Goal: Task Accomplishment & Management: Use online tool/utility

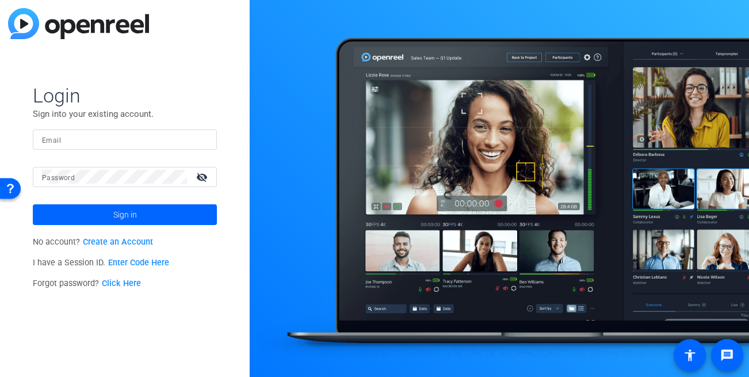
click at [97, 137] on input "Email" at bounding box center [125, 139] width 166 height 14
type input "dheiberger@openreel.com"
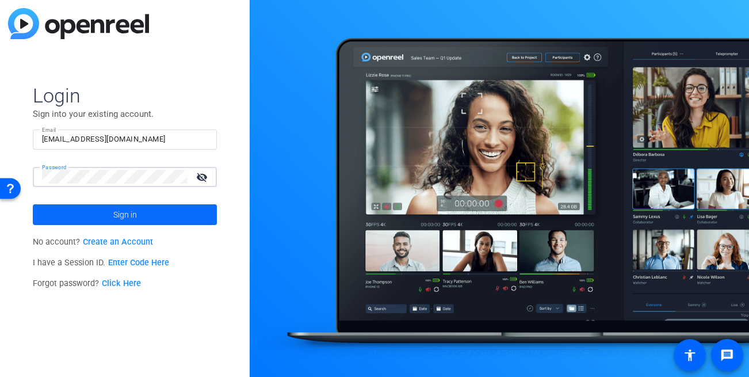
click at [80, 215] on span at bounding box center [125, 215] width 184 height 28
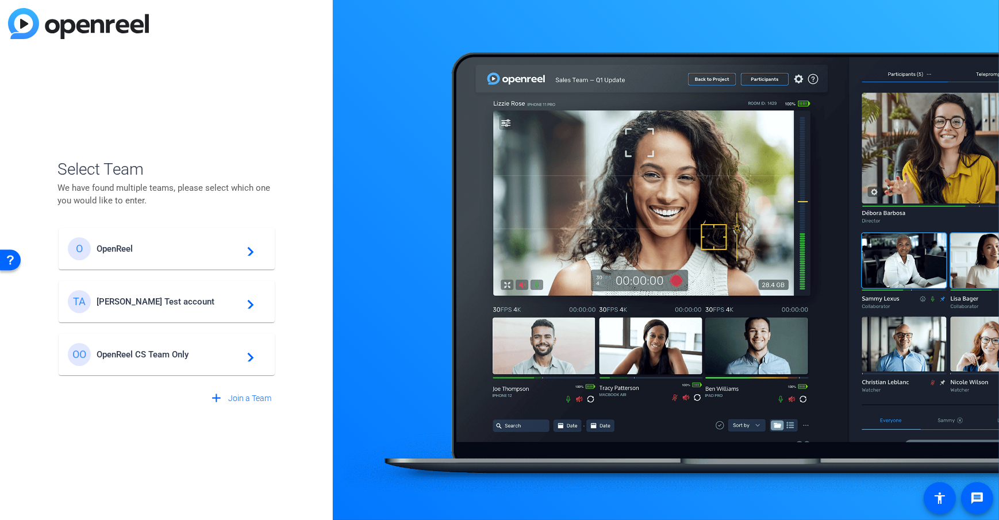
drag, startPoint x: 178, startPoint y: 297, endPoint x: 187, endPoint y: 289, distance: 12.2
click at [178, 297] on span "Tim Test account" at bounding box center [169, 302] width 144 height 10
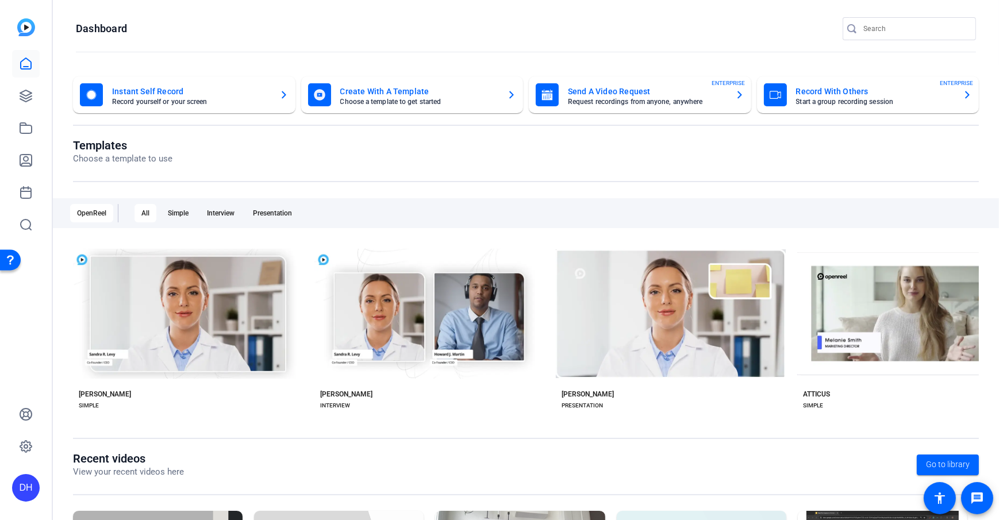
click at [259, 142] on openreel-page-title "Templates Choose a template to use" at bounding box center [526, 152] width 906 height 27
click at [91, 25] on h1 "Dashboard" at bounding box center [101, 29] width 51 height 14
click at [339, 156] on openreel-page-title "Templates Choose a template to use" at bounding box center [526, 152] width 906 height 27
click at [300, 46] on openreel-divider-bar at bounding box center [526, 52] width 900 height 25
click at [302, 30] on openreel-page-title "Dashboard" at bounding box center [526, 28] width 900 height 23
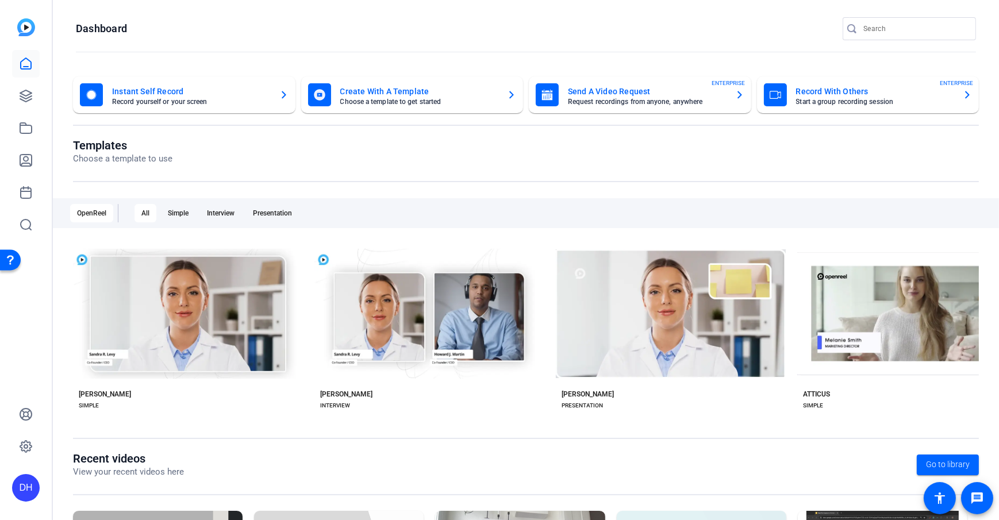
click at [302, 30] on openreel-page-title "Dashboard" at bounding box center [526, 28] width 900 height 23
click at [525, 162] on openreel-page-title "Templates Choose a template to use" at bounding box center [526, 152] width 906 height 27
click at [518, 155] on openreel-page-title "Templates Choose a template to use" at bounding box center [526, 152] width 906 height 27
click at [266, 44] on openreel-divider-bar at bounding box center [526, 52] width 900 height 25
click at [26, 102] on icon at bounding box center [25, 95] width 11 height 11
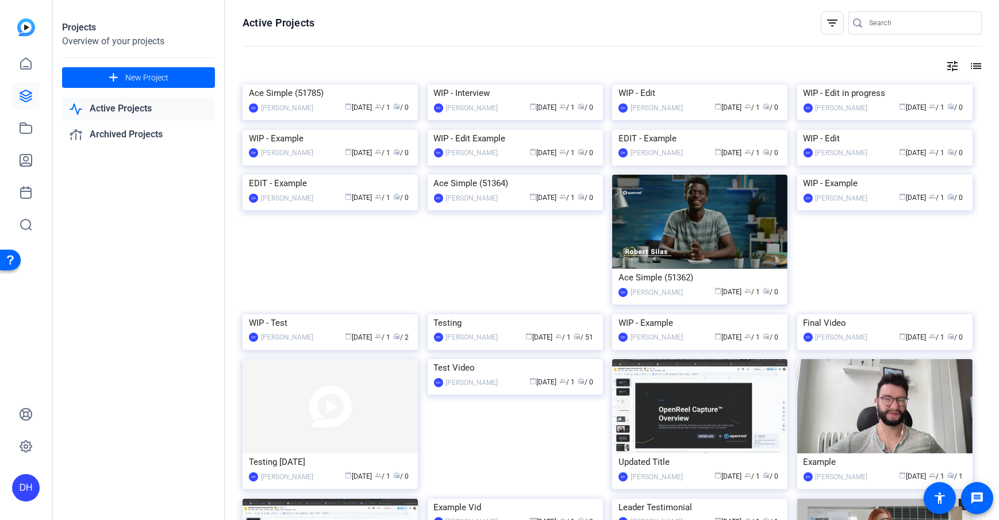
click at [384, 28] on openreel-page-title "Active Projects filter_list" at bounding box center [612, 22] width 739 height 23
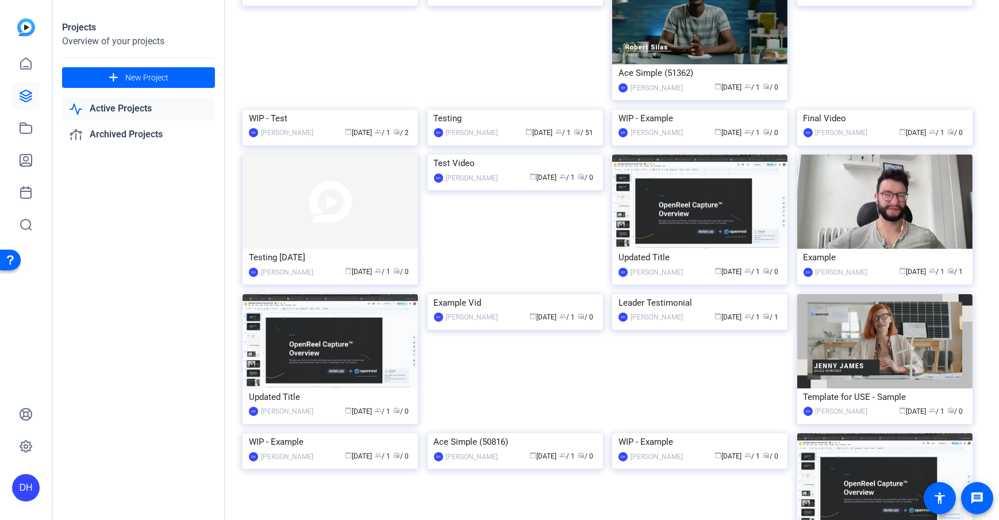
scroll to position [211, 0]
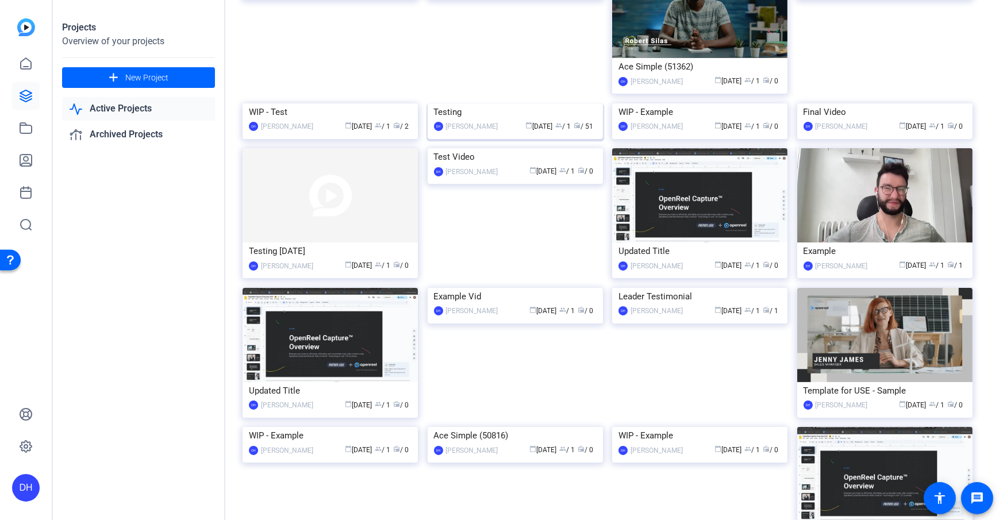
click at [515, 103] on img at bounding box center [515, 103] width 175 height 0
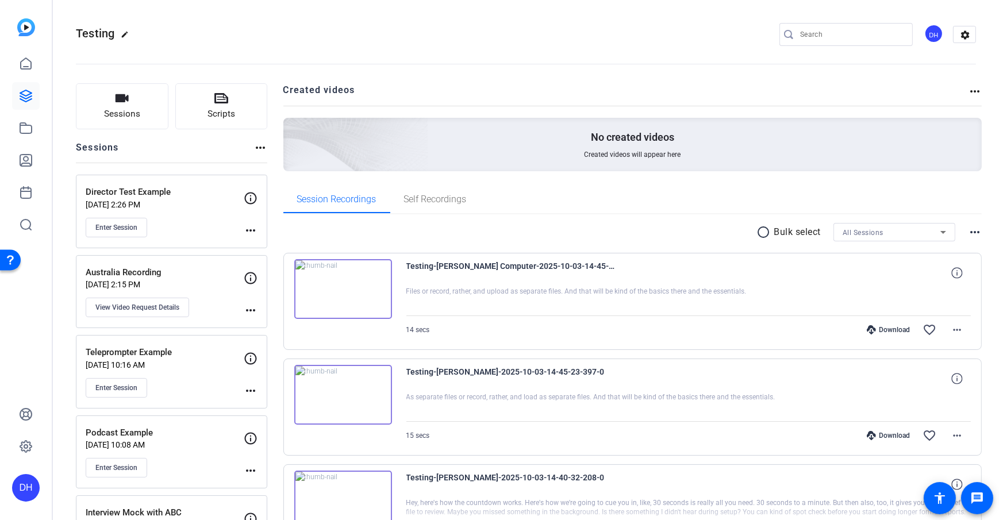
click at [266, 162] on div "more_horiz" at bounding box center [261, 152] width 14 height 22
click at [119, 119] on span "Sessions" at bounding box center [122, 114] width 36 height 13
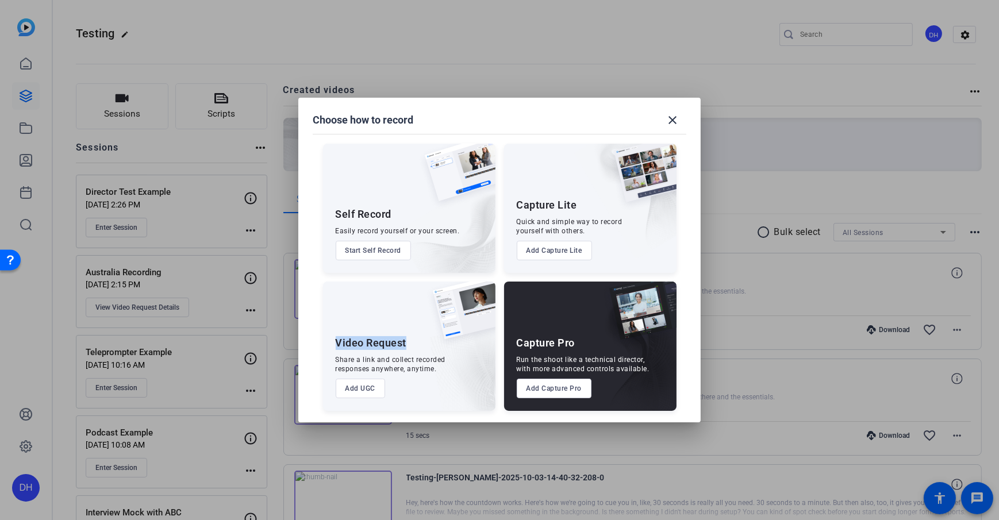
drag, startPoint x: 331, startPoint y: 342, endPoint x: 411, endPoint y: 348, distance: 80.7
click at [411, 348] on div "Video Request Share a link and collect recorded responses anywhere, anytime. Ad…" at bounding box center [409, 346] width 172 height 129
click at [379, 360] on div "Share a link and collect recorded responses anywhere, anytime." at bounding box center [391, 364] width 110 height 18
click at [371, 375] on button "Add UGC" at bounding box center [361, 389] width 50 height 20
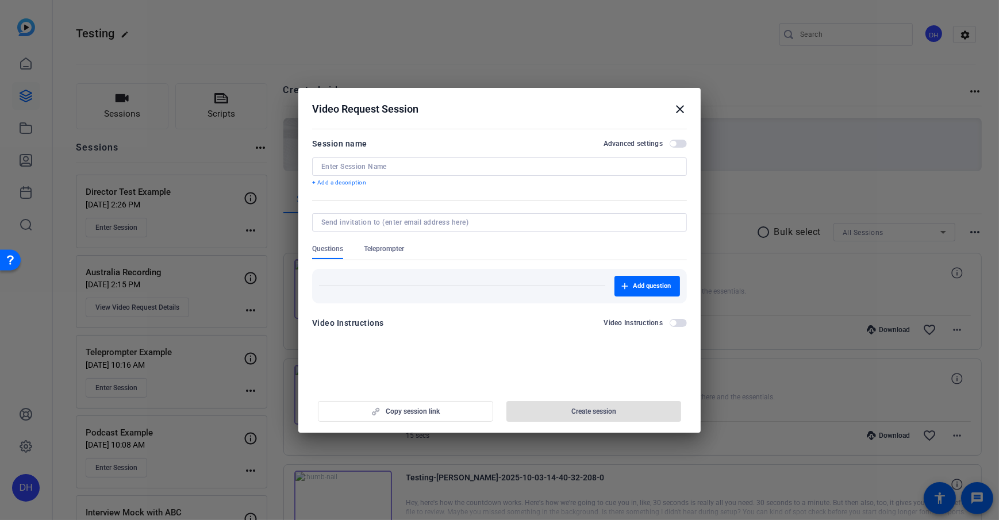
click at [416, 159] on div at bounding box center [499, 167] width 356 height 18
type input "Self Recording Example"
click at [377, 192] on form "Session name Advanced settings Self Recording Example + Add a description Quest…" at bounding box center [499, 237] width 375 height 200
click at [356, 180] on p "+ Add a description" at bounding box center [499, 182] width 375 height 9
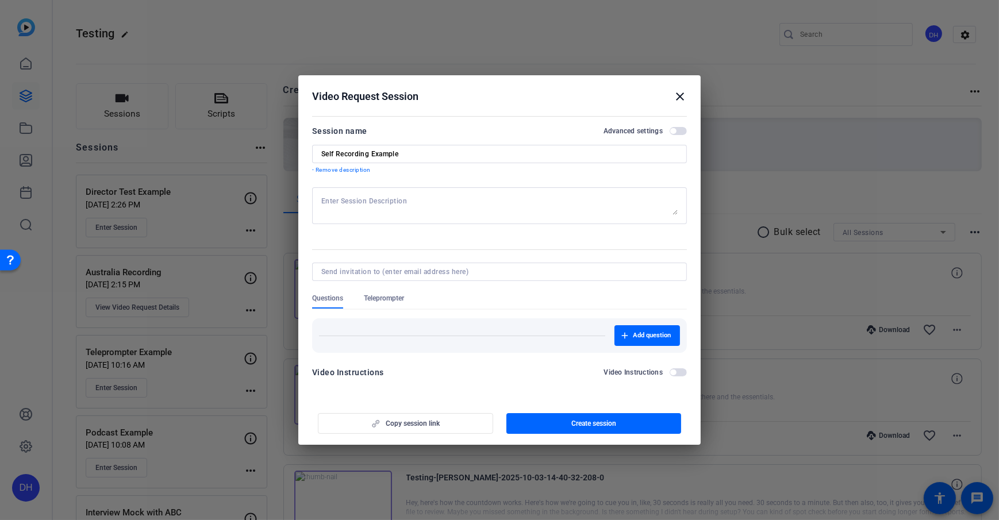
click at [354, 198] on textarea at bounding box center [499, 206] width 356 height 18
type textarea "Reminder to smile in the beginning"
click at [328, 234] on div at bounding box center [499, 230] width 375 height 13
click at [380, 273] on input at bounding box center [497, 271] width 352 height 9
click at [600, 291] on div at bounding box center [499, 287] width 375 height 13
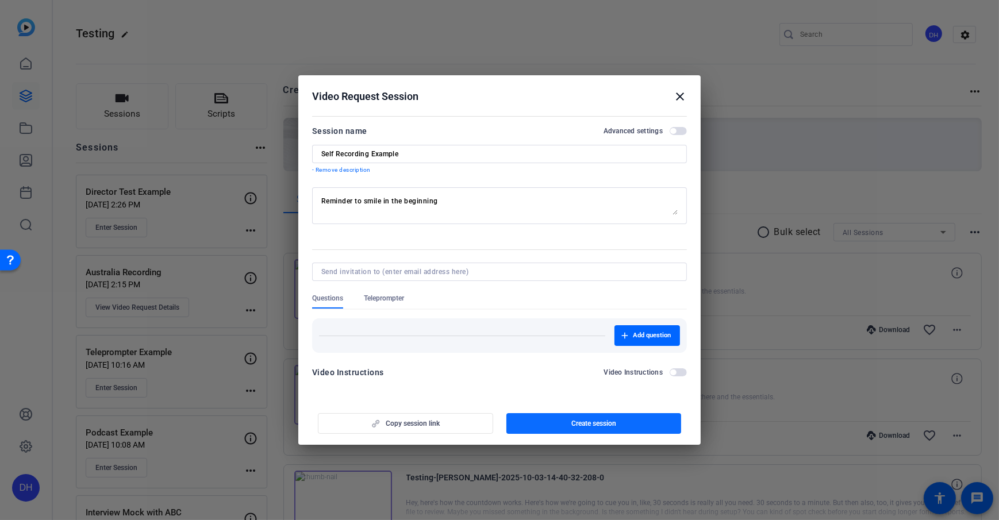
click at [550, 375] on span "button" at bounding box center [594, 424] width 175 height 28
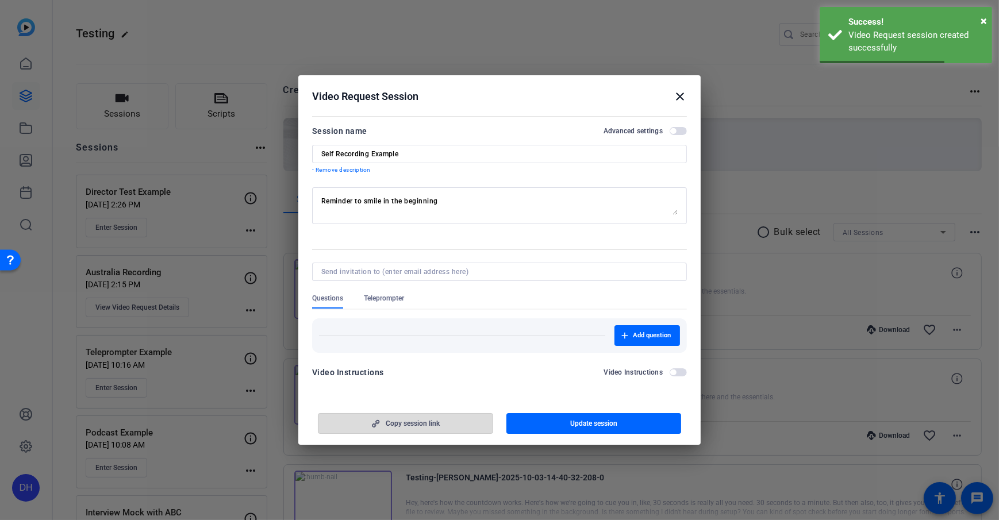
click at [420, 375] on span "button" at bounding box center [406, 424] width 174 height 28
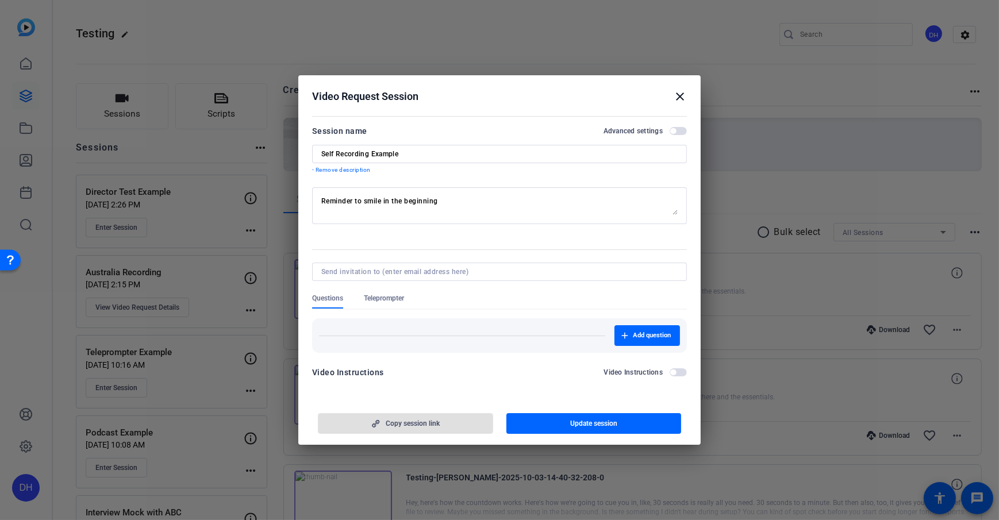
click at [484, 292] on div at bounding box center [499, 287] width 375 height 13
click at [409, 296] on div "Teleprompter" at bounding box center [390, 301] width 52 height 15
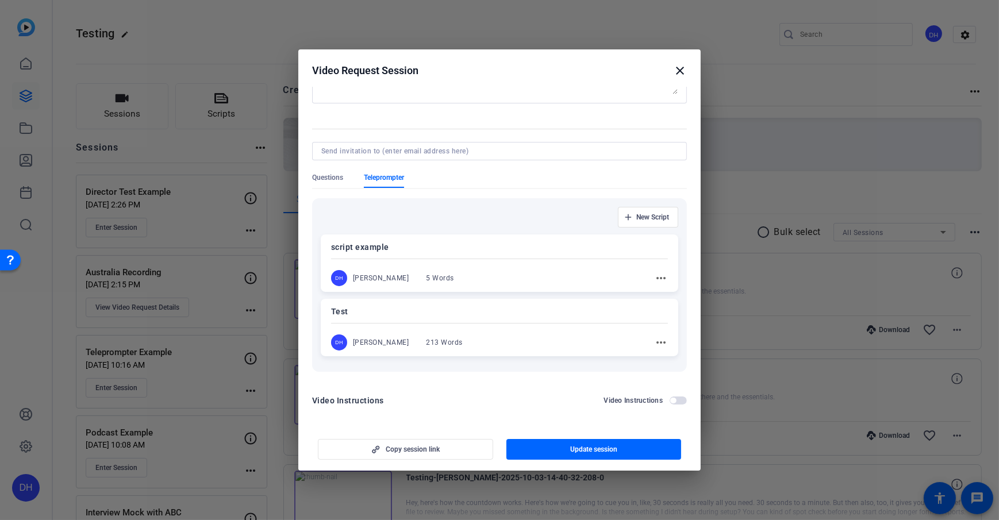
scroll to position [97, 0]
click at [515, 183] on div "Questions Teleprompter" at bounding box center [499, 178] width 375 height 15
click at [471, 171] on div "Questions Teleprompter" at bounding box center [499, 178] width 375 height 15
click at [313, 174] on span "Questions" at bounding box center [327, 175] width 31 height 9
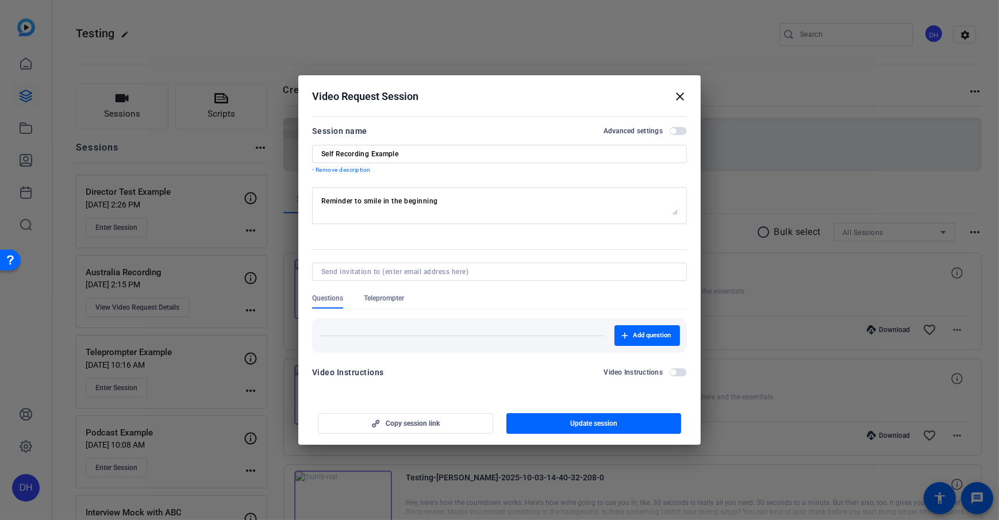
click at [484, 101] on div "Video Request Session close" at bounding box center [499, 97] width 375 height 14
click at [407, 375] on span "Copy session link" at bounding box center [413, 423] width 54 height 9
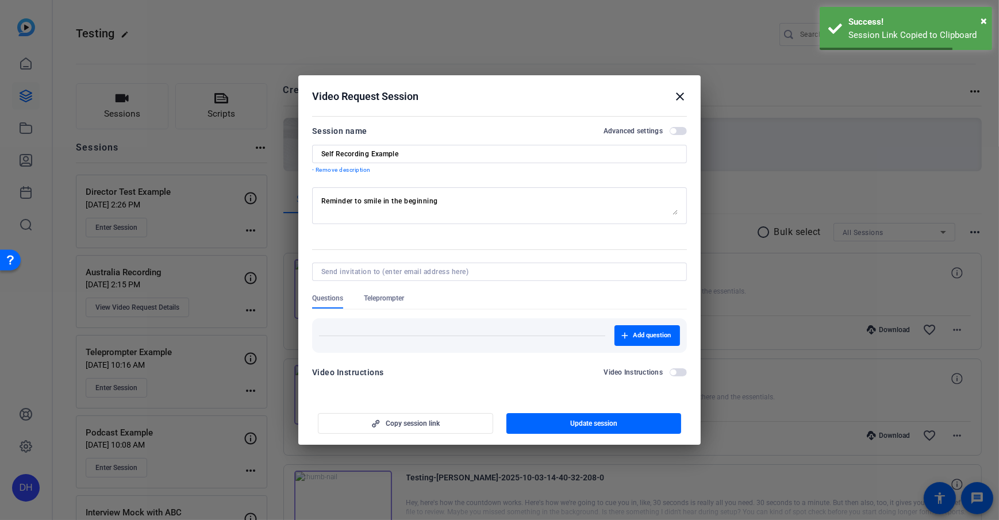
click at [477, 92] on div "Video Request Session close" at bounding box center [499, 97] width 375 height 14
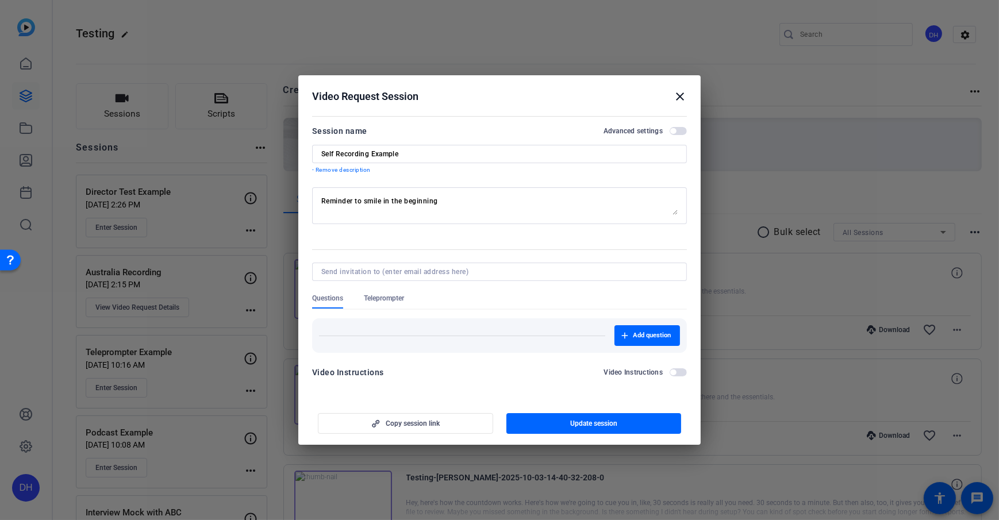
click at [473, 100] on div "Video Request Session close" at bounding box center [499, 97] width 375 height 14
click at [681, 93] on mat-icon "close" at bounding box center [680, 97] width 14 height 14
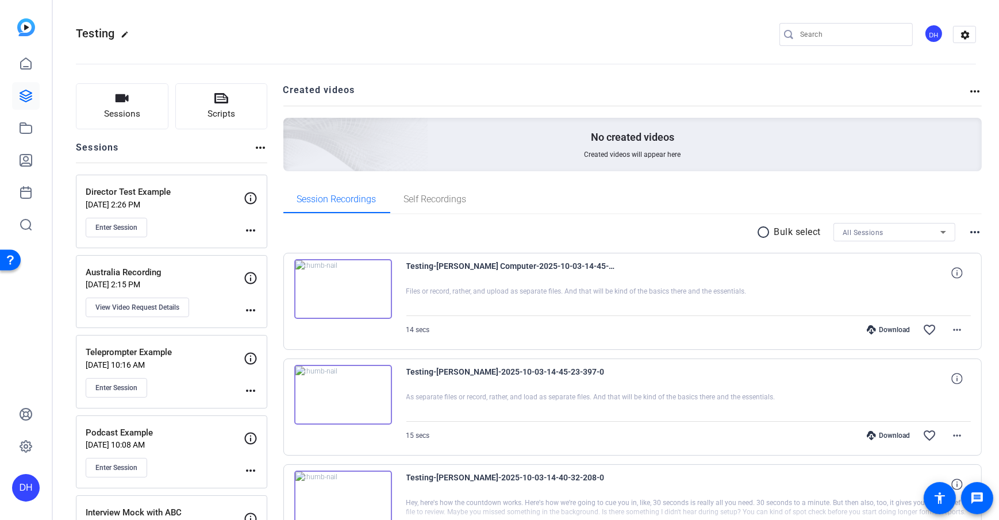
click at [390, 67] on openreel-divider-bar at bounding box center [526, 60] width 900 height 35
click at [139, 227] on span "View Video Request Details" at bounding box center [137, 227] width 84 height 9
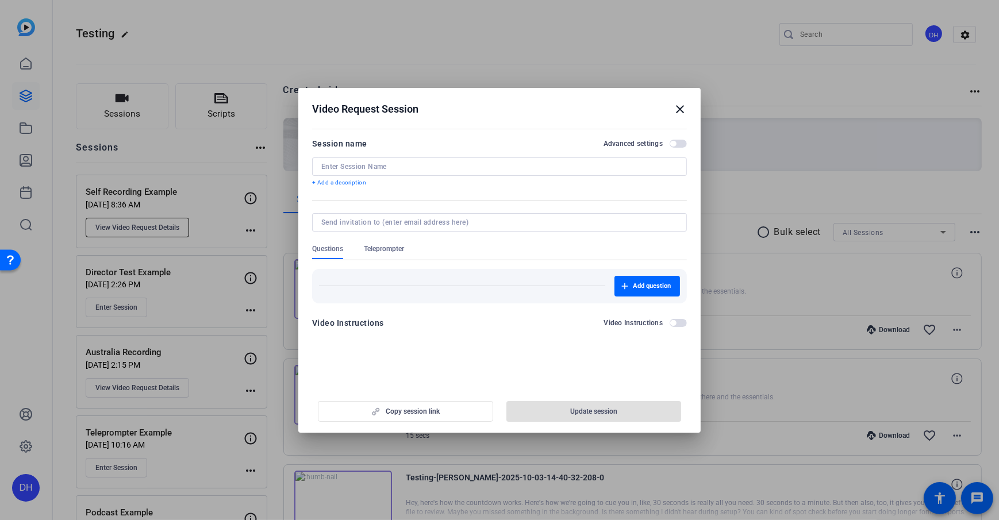
type input "Self Recording Example"
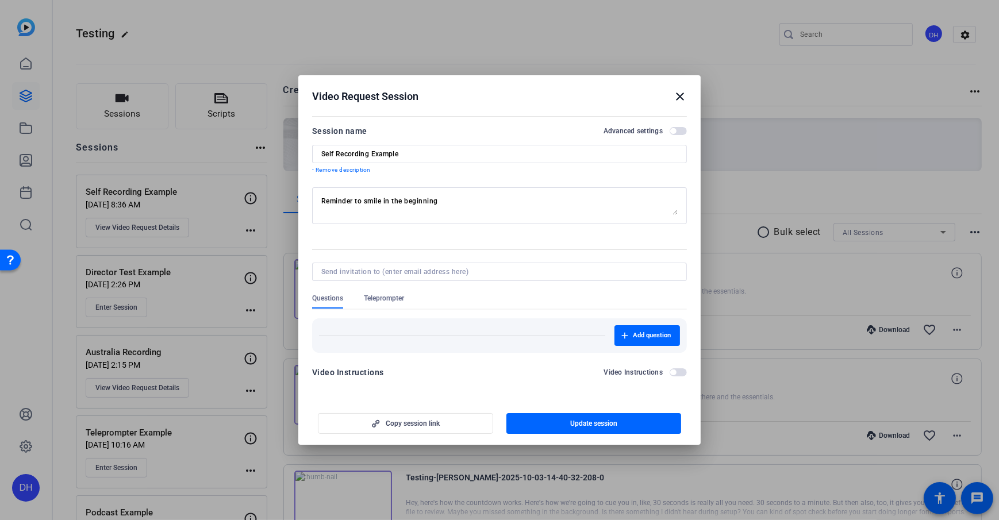
click at [434, 104] on h2 "Video Request Session close" at bounding box center [499, 93] width 402 height 37
click at [681, 131] on span "button" at bounding box center [678, 131] width 17 height 8
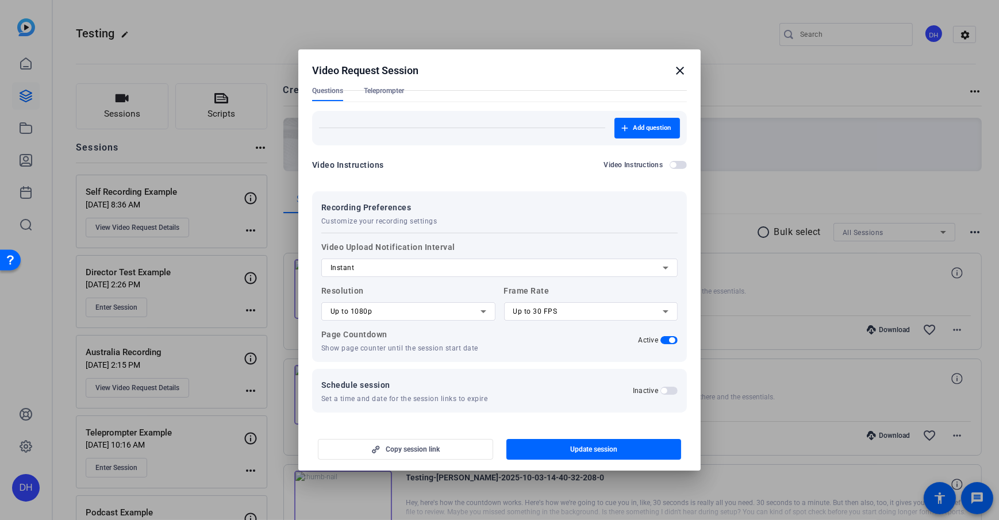
scroll to position [182, 0]
click at [475, 319] on div "Up to 1080p" at bounding box center [409, 311] width 156 height 18
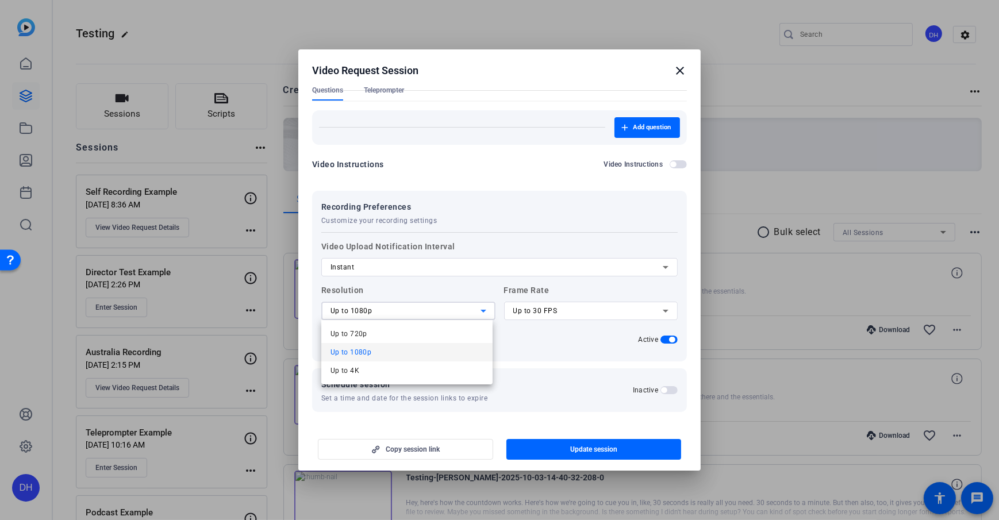
click at [553, 336] on div at bounding box center [499, 260] width 999 height 520
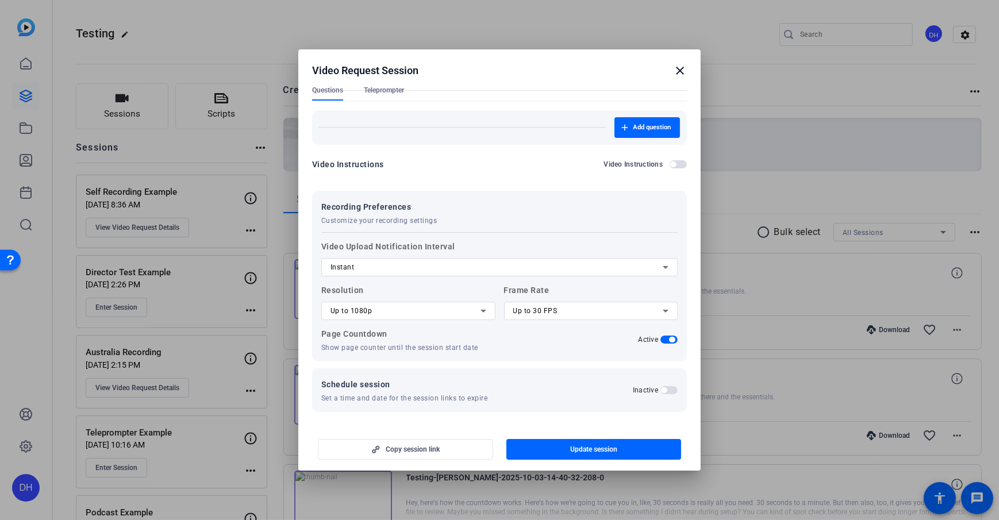
click at [554, 309] on div "Up to 30 FPS" at bounding box center [588, 311] width 150 height 14
click at [448, 327] on div at bounding box center [499, 260] width 999 height 520
click at [478, 307] on icon at bounding box center [484, 311] width 14 height 14
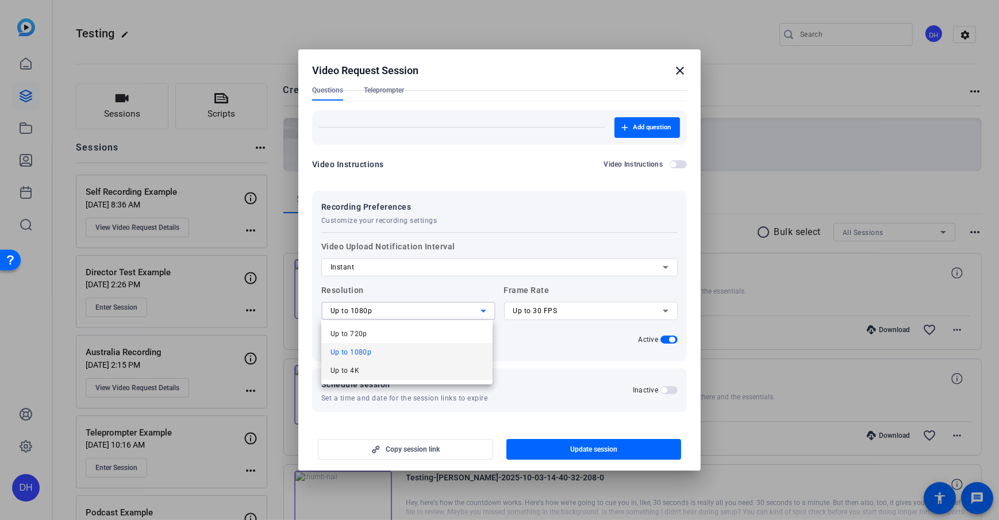
click at [422, 374] on mat-option "Up to 4K" at bounding box center [406, 371] width 171 height 18
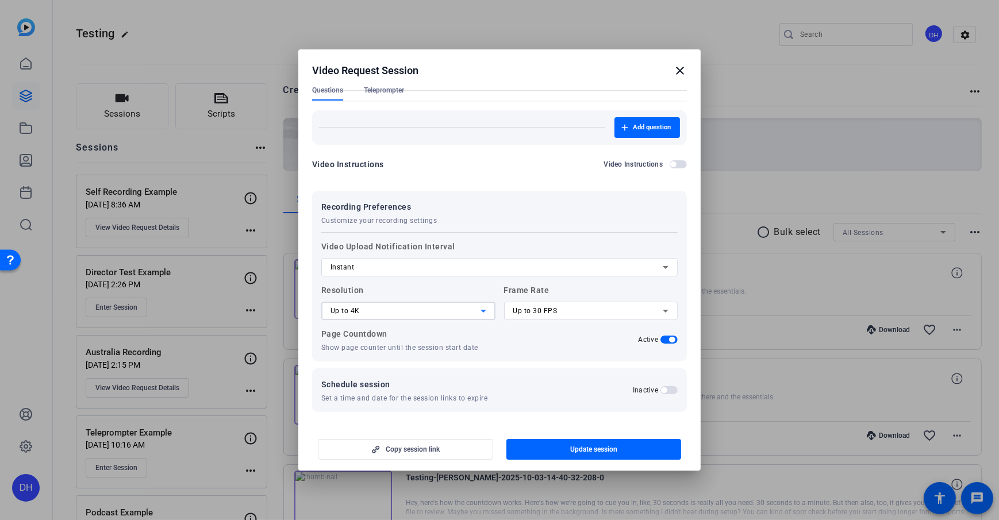
click at [512, 345] on div "Page Countdown Show page counter until the session start date Active" at bounding box center [499, 339] width 356 height 25
click at [485, 308] on icon at bounding box center [484, 311] width 14 height 14
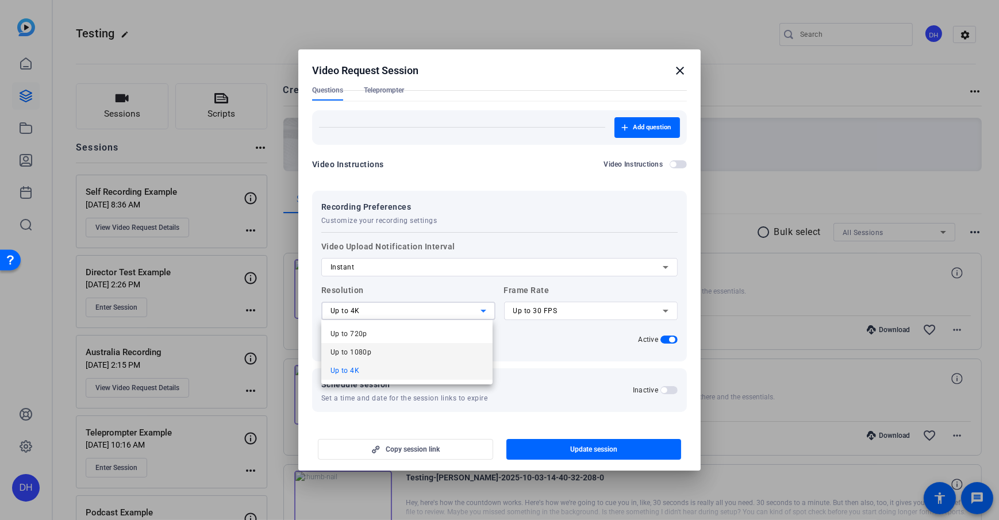
click at [390, 348] on mat-option "Up to 1080p" at bounding box center [406, 352] width 171 height 18
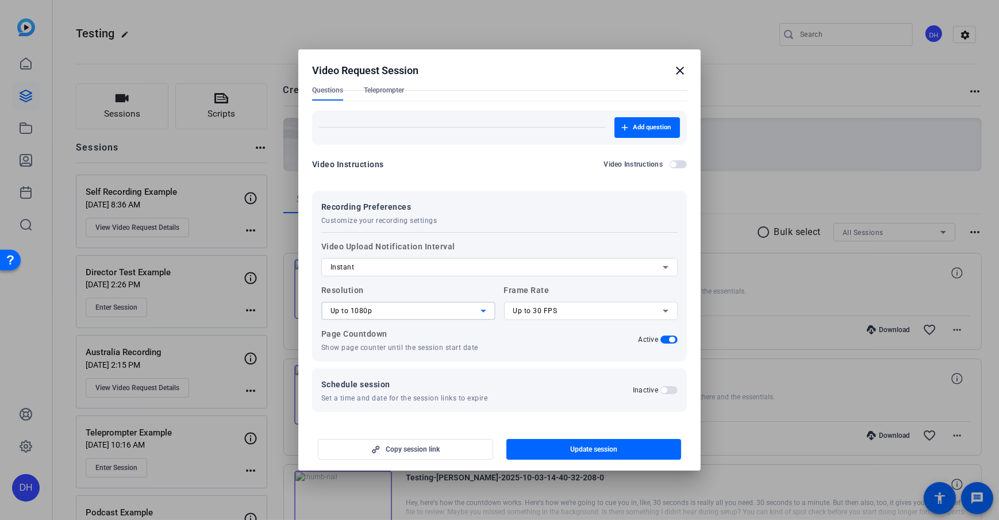
click at [489, 343] on p "Show page counter until the session start date" at bounding box center [408, 347] width 174 height 9
drag, startPoint x: 471, startPoint y: 246, endPoint x: 324, endPoint y: 240, distance: 146.7
click at [324, 240] on label "Video Upload Notification Interval Instant" at bounding box center [499, 258] width 356 height 37
click at [467, 269] on div "Instant" at bounding box center [497, 267] width 332 height 14
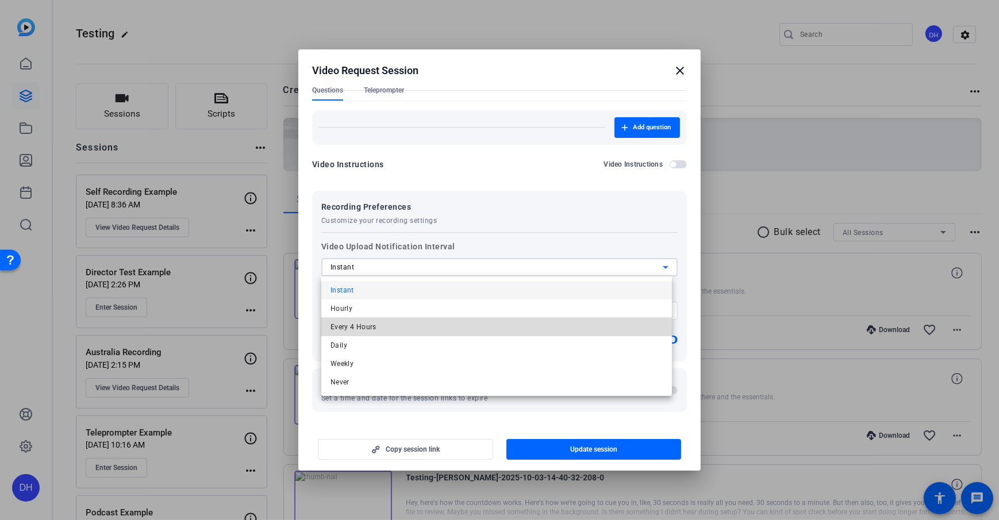
click at [423, 333] on mat-option "Every 4 Hours" at bounding box center [496, 327] width 351 height 18
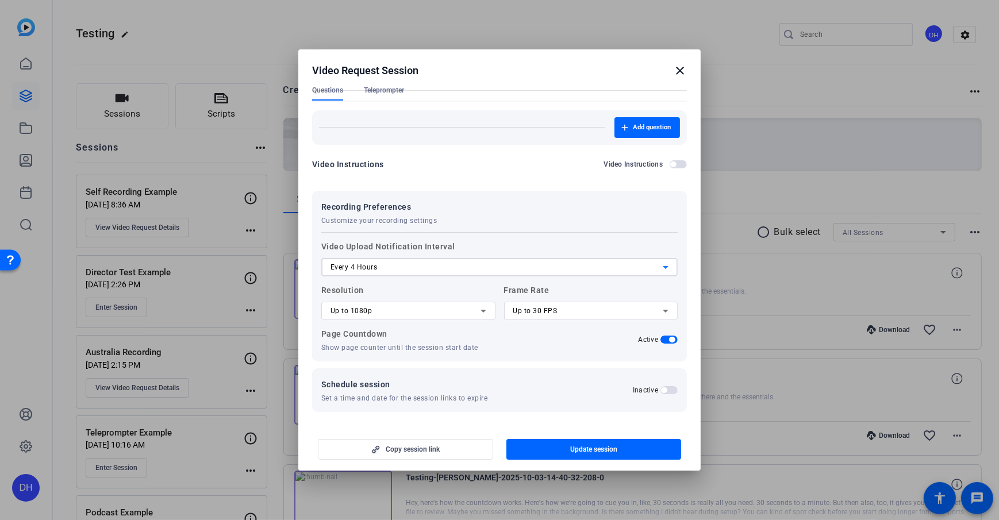
click at [386, 267] on div "Every 4 Hours" at bounding box center [497, 267] width 332 height 14
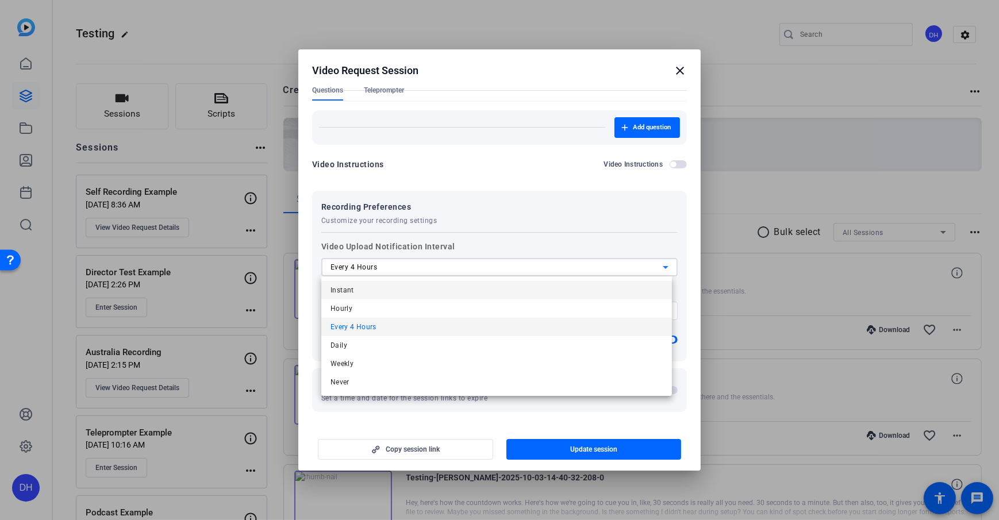
click at [369, 289] on mat-option "Instant" at bounding box center [496, 290] width 351 height 18
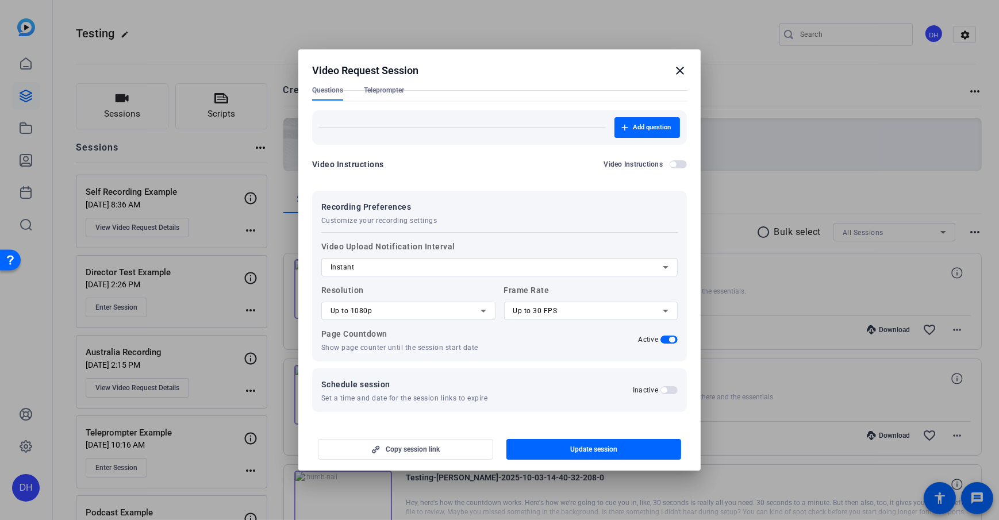
click at [455, 227] on div "Recording Preferences Customize your recording settings Video Upload Notificati…" at bounding box center [499, 276] width 375 height 171
click at [682, 71] on mat-icon "close" at bounding box center [680, 71] width 14 height 14
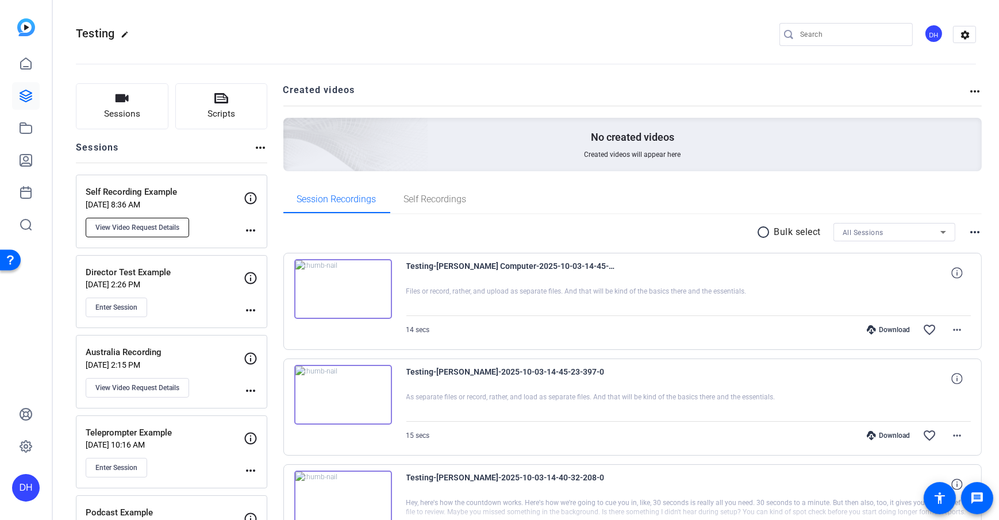
click at [167, 231] on span "View Video Request Details" at bounding box center [137, 227] width 84 height 9
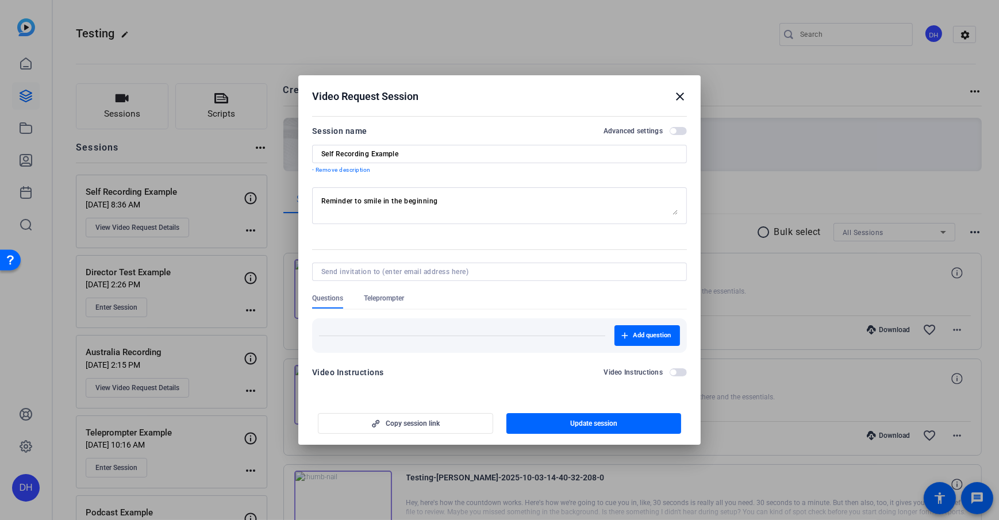
click at [473, 103] on div "Video Request Session close" at bounding box center [499, 97] width 375 height 14
click at [674, 97] on mat-icon "close" at bounding box center [680, 97] width 14 height 14
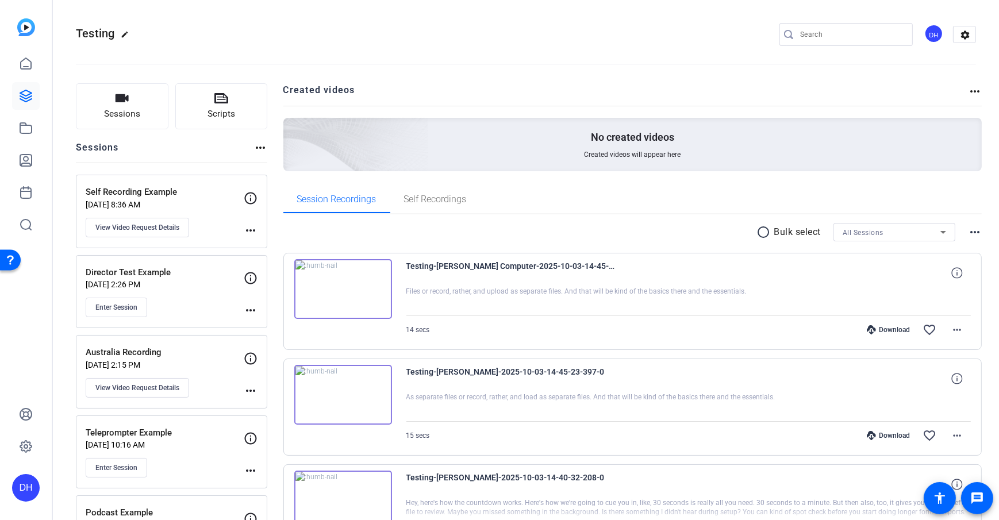
click at [114, 116] on span "Sessions" at bounding box center [122, 114] width 36 height 13
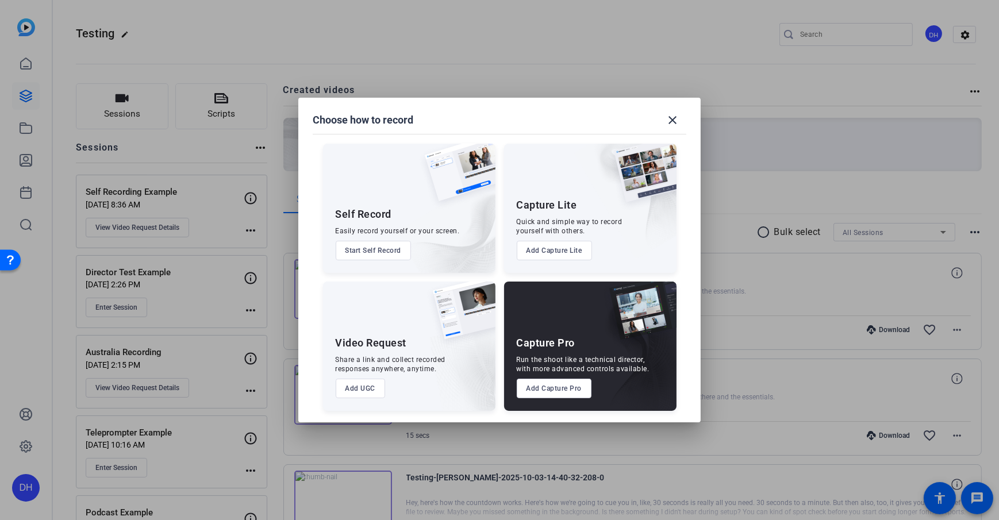
drag, startPoint x: 515, startPoint y: 343, endPoint x: 586, endPoint y: 350, distance: 71.6
click at [586, 350] on div "Capture Pro Run the shoot like a technical director, with more advanced control…" at bounding box center [590, 346] width 172 height 129
click at [689, 375] on mat-dialog-content "Self Record Easily record yourself or your screen. Start Self Record Capture Li…" at bounding box center [499, 272] width 402 height 302
click at [569, 375] on button "Add Capture Pro" at bounding box center [554, 389] width 75 height 20
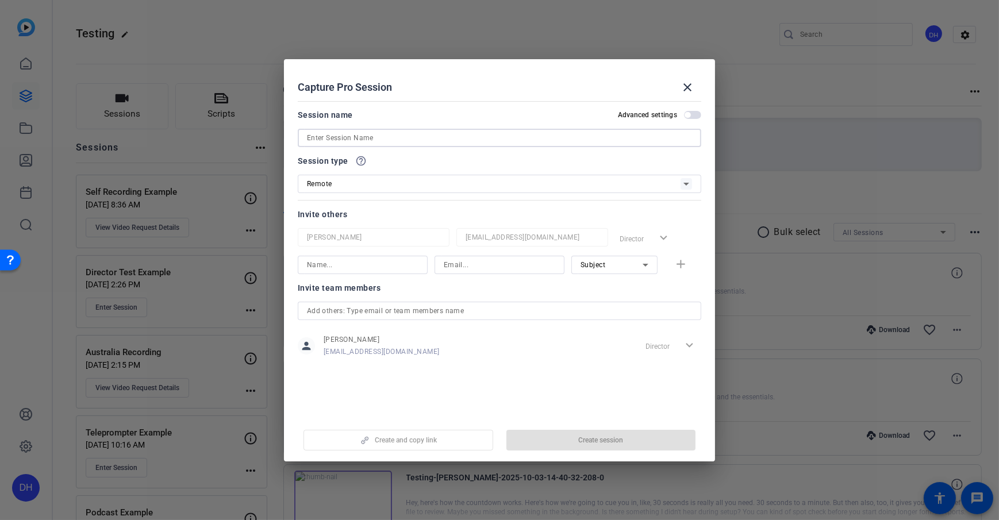
click at [402, 137] on input at bounding box center [499, 138] width 385 height 14
type input "Test"
click at [451, 106] on mat-dialog-content "Session name Advanced settings Test Session type help_outline Remote Invite oth…" at bounding box center [499, 256] width 431 height 319
click at [417, 286] on div "Invite team members" at bounding box center [500, 288] width 404 height 14
click at [393, 294] on div "Invite team members" at bounding box center [500, 288] width 404 height 14
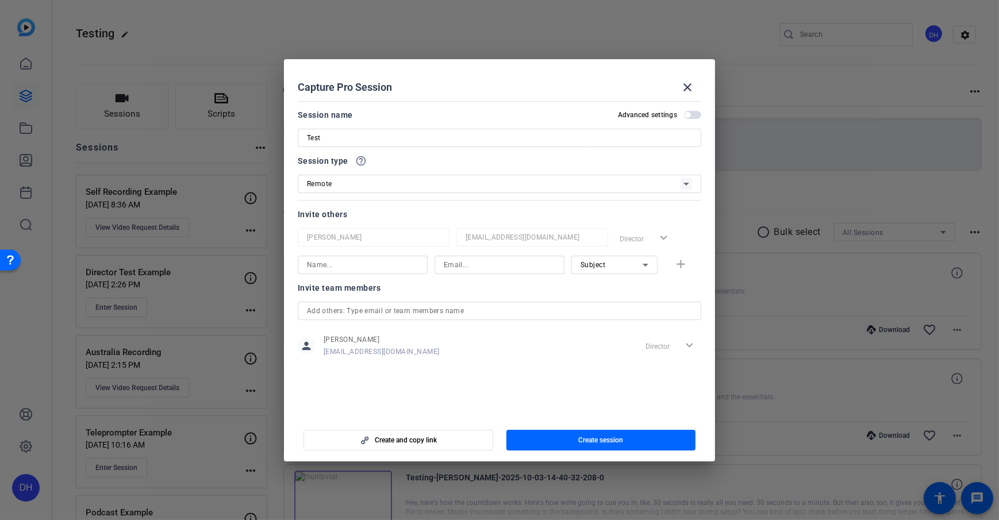
click at [627, 264] on div "Subject" at bounding box center [612, 265] width 62 height 14
click at [451, 282] on div at bounding box center [499, 260] width 999 height 520
click at [604, 375] on span "Create session" at bounding box center [600, 440] width 45 height 9
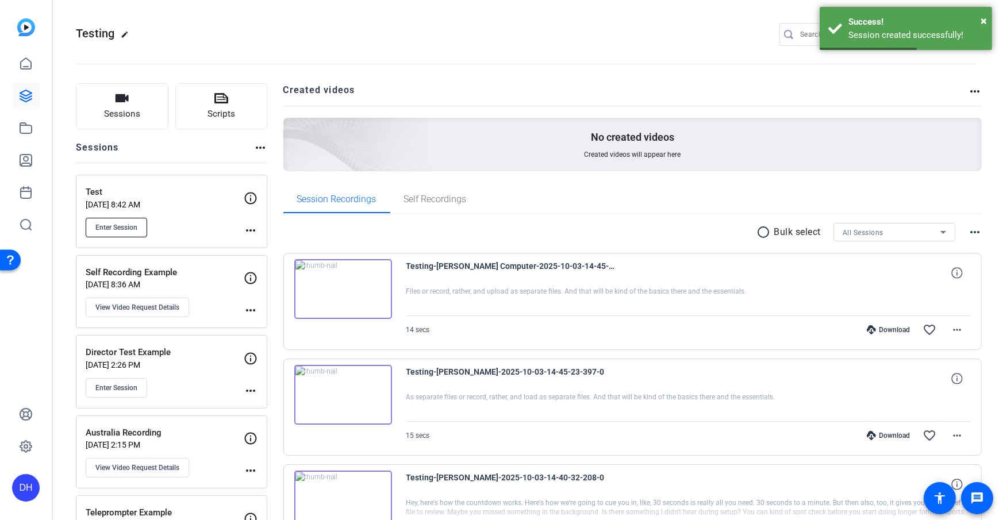
click at [98, 228] on span "Enter Session" at bounding box center [116, 227] width 42 height 9
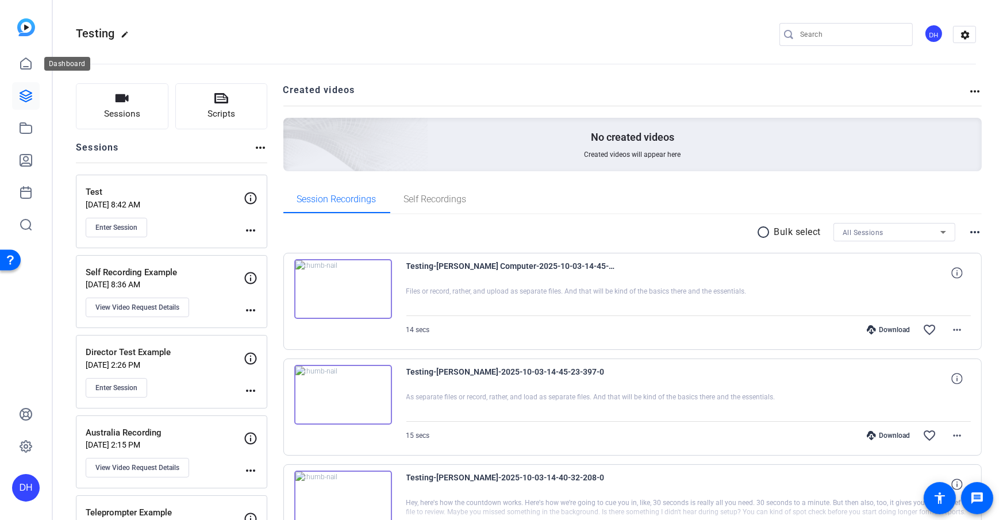
click at [22, 65] on icon at bounding box center [26, 64] width 14 height 14
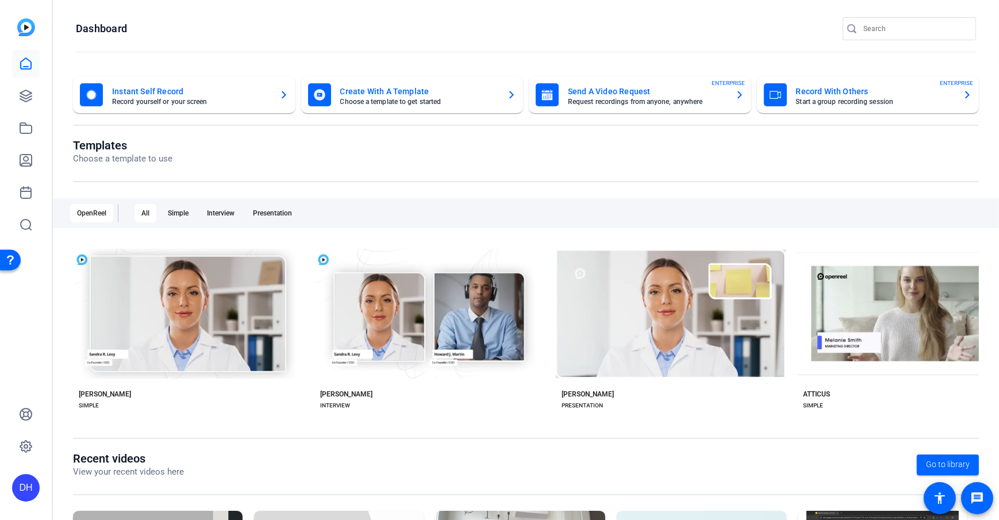
scroll to position [2, 0]
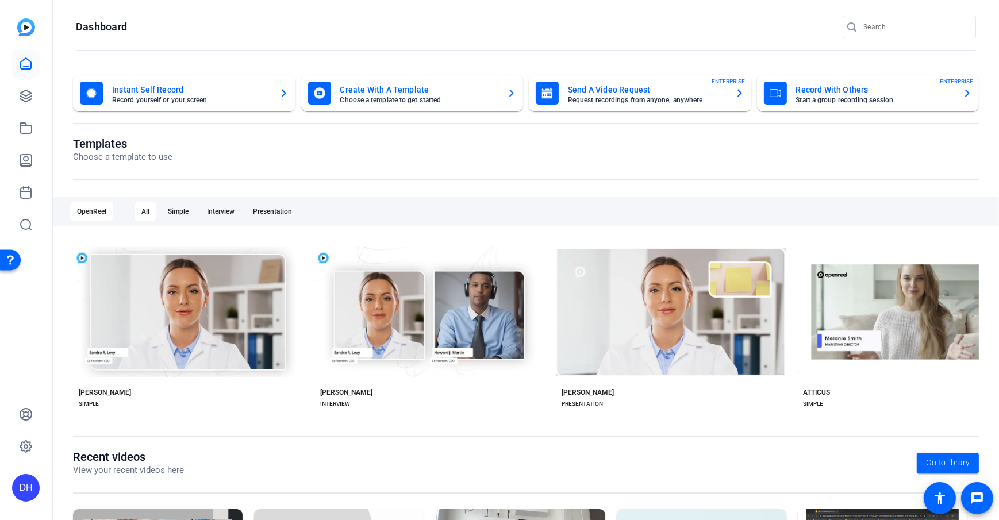
click at [32, 375] on div "DH" at bounding box center [26, 488] width 28 height 28
click at [139, 375] on span at bounding box center [153, 472] width 28 height 28
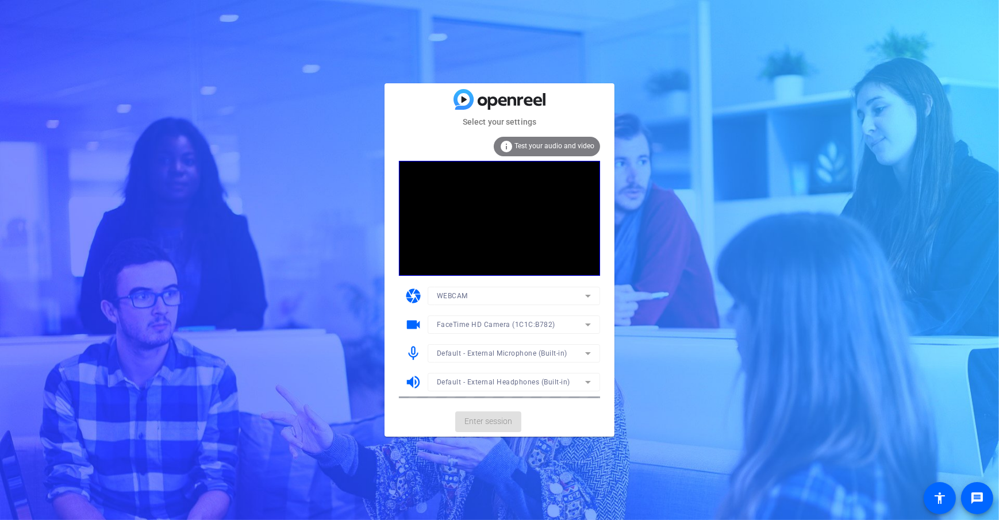
click at [593, 411] on mat-card-actions "Enter session" at bounding box center [500, 422] width 230 height 30
click at [488, 423] on span "Enter session" at bounding box center [489, 422] width 48 height 12
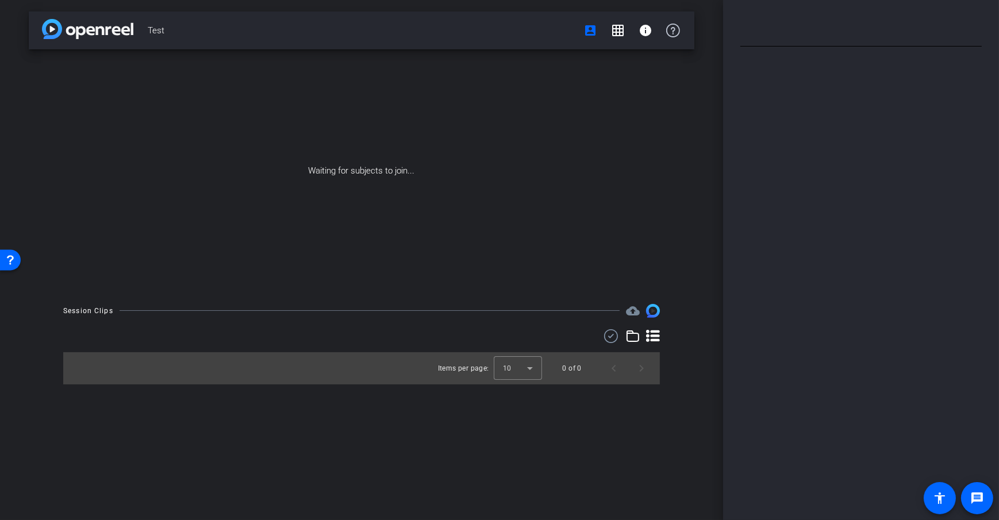
click at [703, 285] on div "Test account_box grid_on info Waiting for subjects to join... Session Clips clo…" at bounding box center [361, 260] width 723 height 520
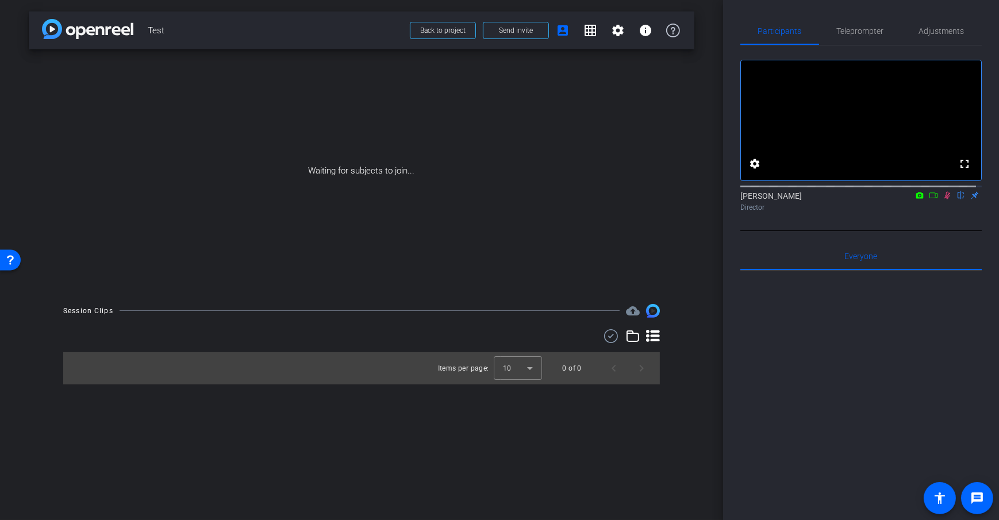
click at [709, 268] on div "arrow_back Test Back to project Send invite account_box grid_on settings info W…" at bounding box center [361, 260] width 723 height 520
click at [521, 32] on span "Send invite" at bounding box center [516, 30] width 34 height 9
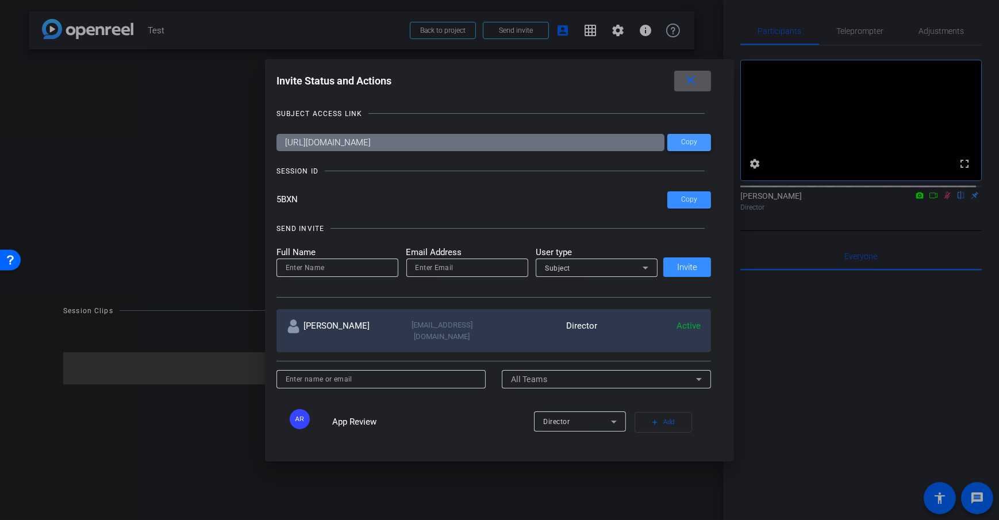
click at [683, 147] on span at bounding box center [689, 143] width 44 height 28
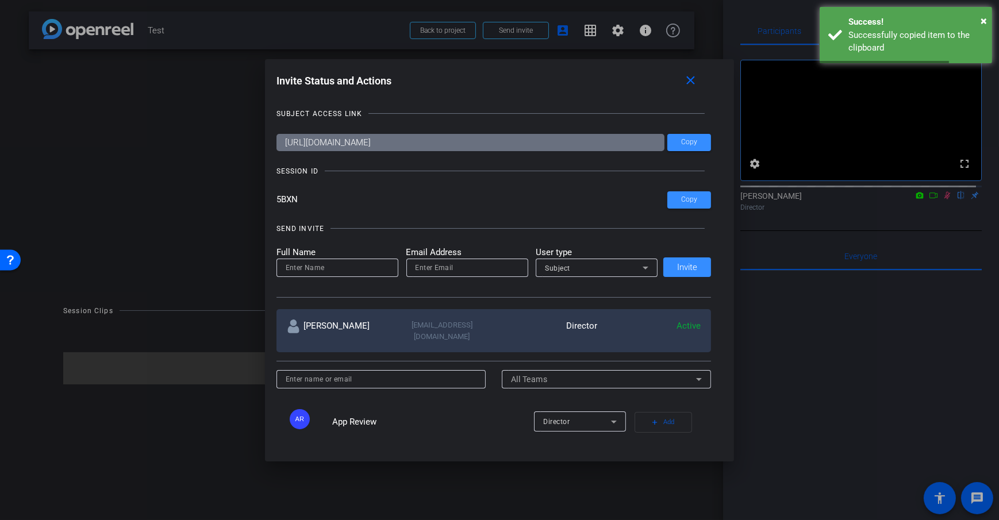
drag, startPoint x: 572, startPoint y: 143, endPoint x: 258, endPoint y: 135, distance: 314.0
click at [258, 135] on div "Invite Status and Actions close SUBJECT ACCESS LINK [URL][DOMAIN_NAME] Copy SES…" at bounding box center [499, 260] width 999 height 520
click at [395, 177] on div "SESSION ID" at bounding box center [494, 171] width 435 height 11
click at [581, 79] on div "Invite Status and Actions close" at bounding box center [494, 81] width 435 height 21
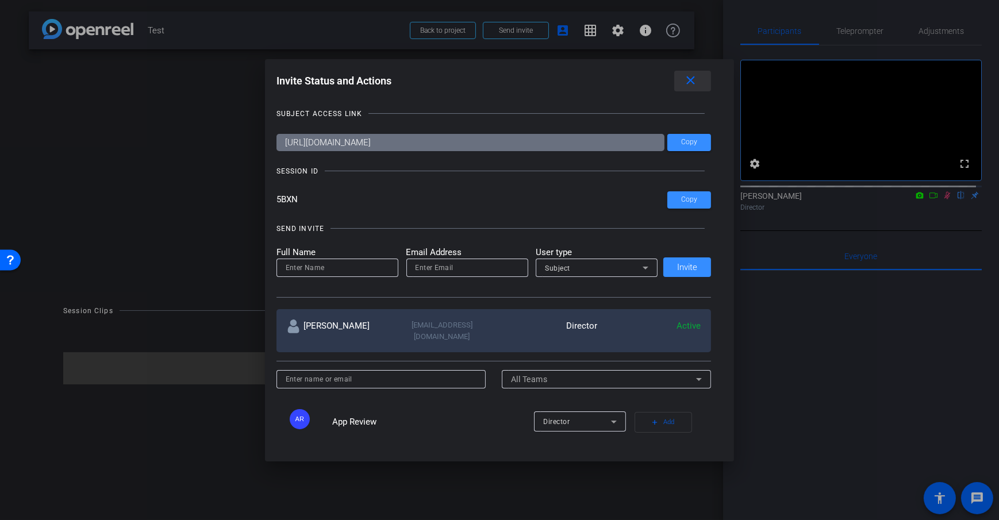
click at [679, 82] on span at bounding box center [692, 81] width 37 height 28
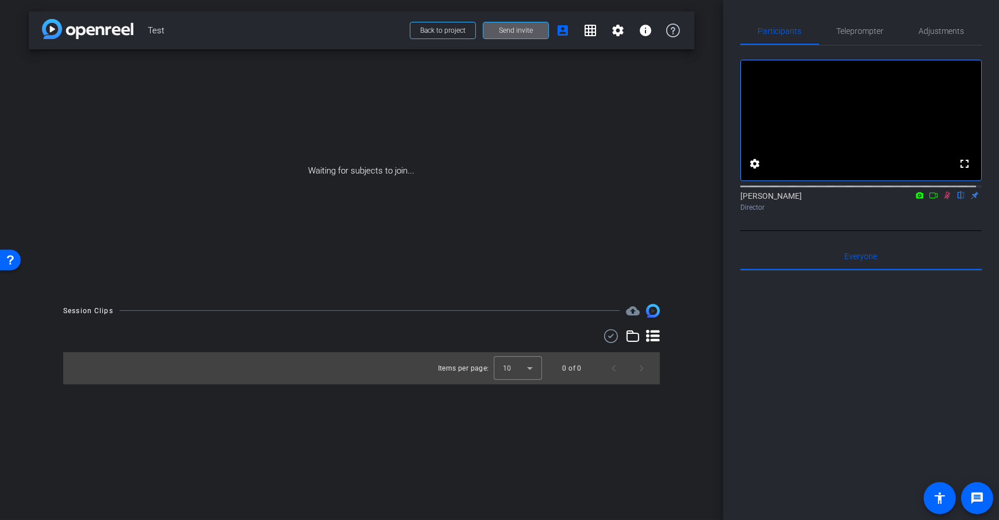
click at [685, 214] on div "Waiting for subjects to join..." at bounding box center [362, 170] width 666 height 243
click at [507, 30] on span "Send invite" at bounding box center [516, 30] width 34 height 9
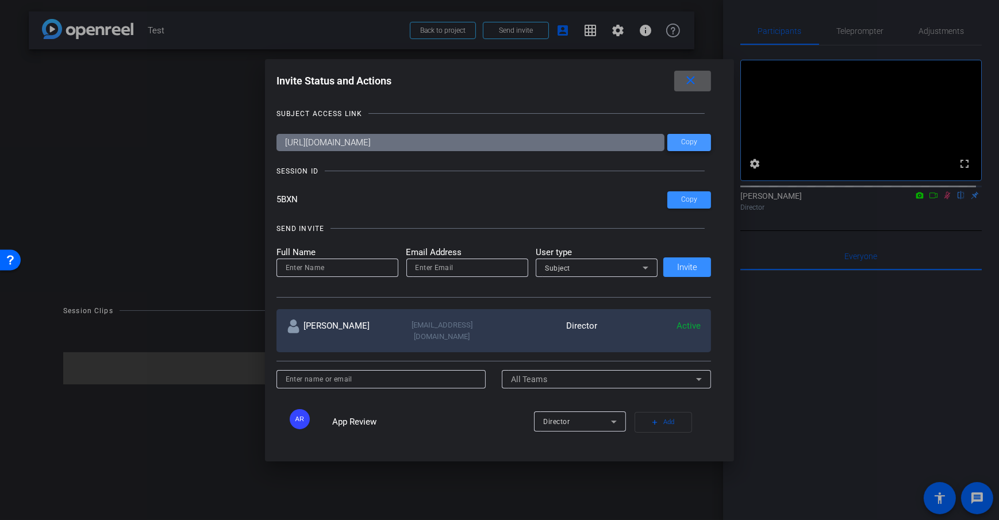
click at [697, 149] on span at bounding box center [689, 143] width 44 height 28
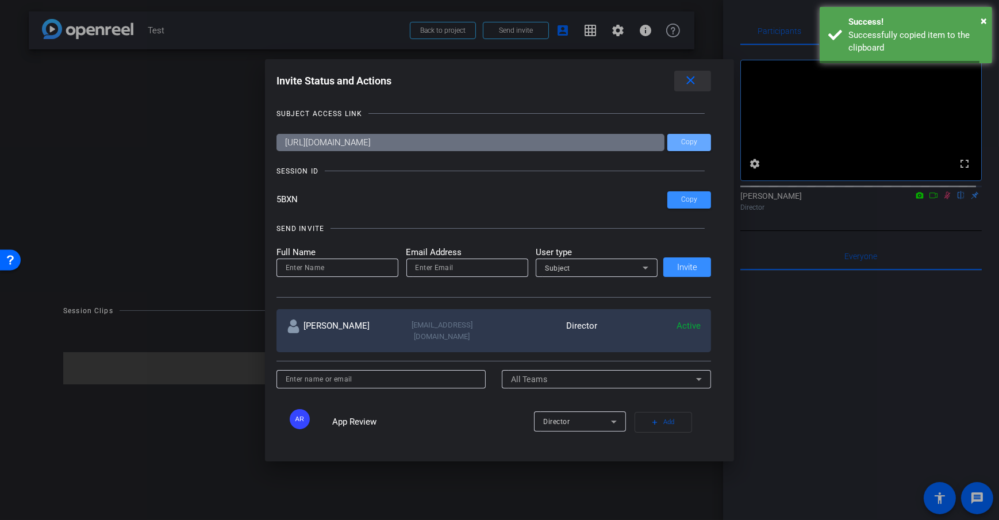
click at [696, 82] on mat-icon "close" at bounding box center [691, 81] width 14 height 14
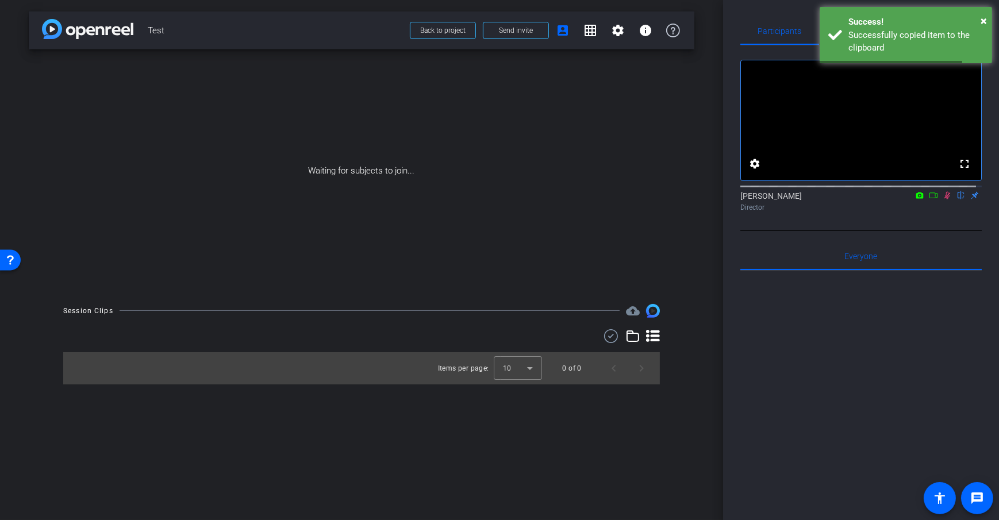
click at [723, 204] on div "Participants Teleprompter Adjustments fullscreen settings [PERSON_NAME] flip Di…" at bounding box center [861, 260] width 276 height 520
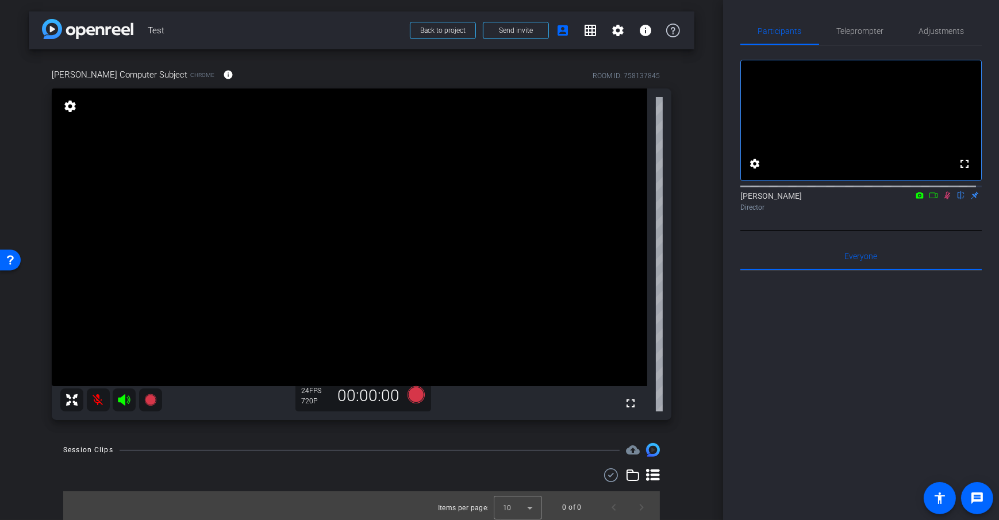
click at [930, 200] on icon at bounding box center [933, 195] width 9 height 8
click at [695, 278] on div "arrow_back Test Back to project Send invite account_box grid_on settings info […" at bounding box center [361, 260] width 723 height 520
click at [941, 30] on span "Adjustments" at bounding box center [941, 31] width 45 height 8
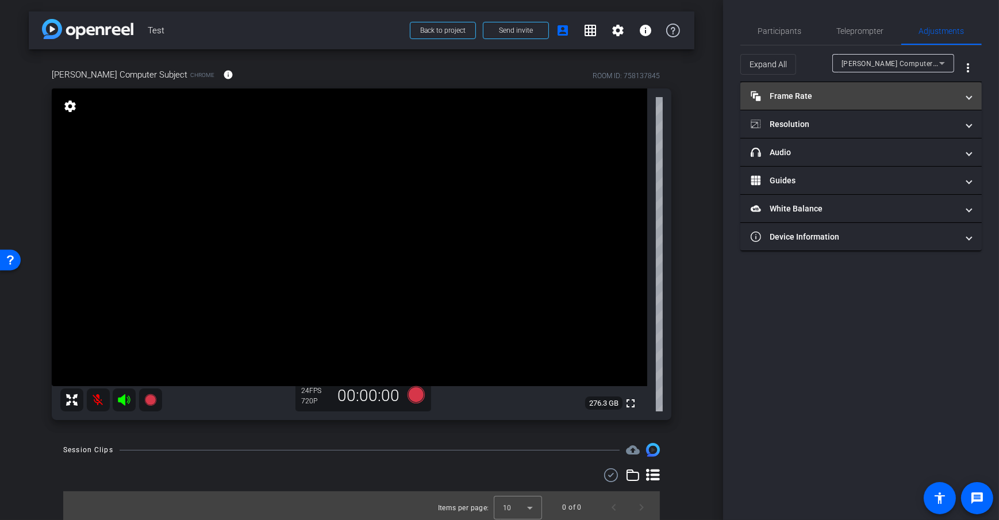
click at [830, 104] on mat-expansion-panel-header "Frame Rate Frame Rate" at bounding box center [861, 96] width 241 height 28
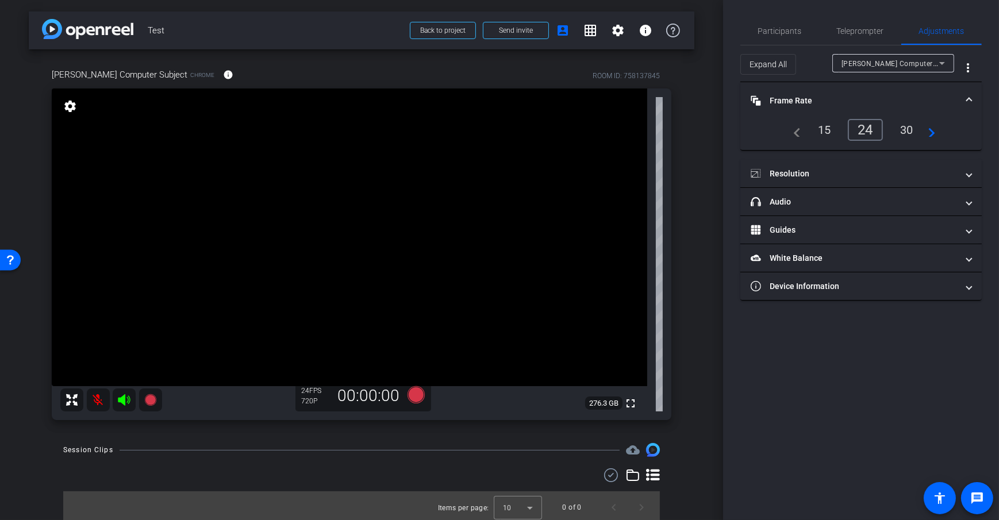
click at [896, 131] on div "30" at bounding box center [907, 130] width 30 height 20
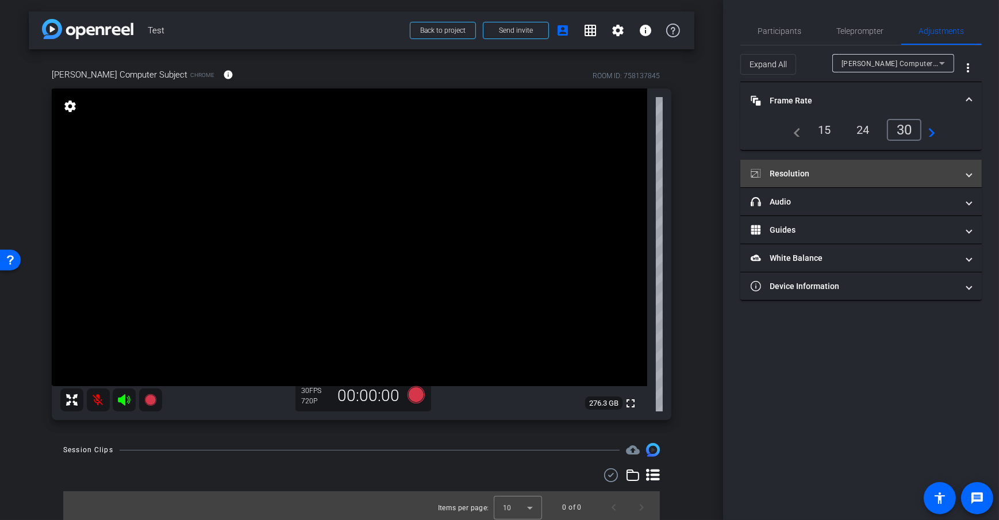
click at [867, 160] on mat-expansion-panel-header "Resolution" at bounding box center [861, 174] width 241 height 28
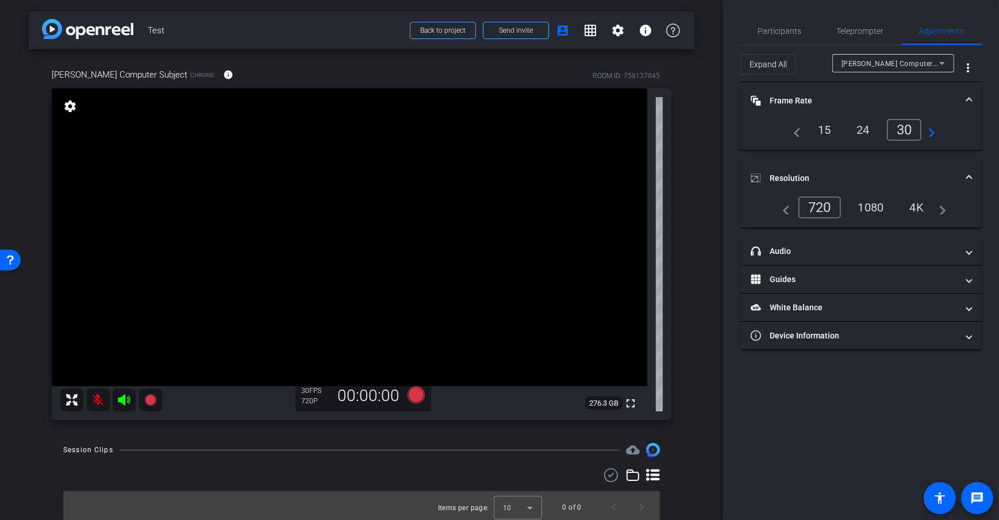
click at [866, 200] on div "1080" at bounding box center [871, 208] width 43 height 20
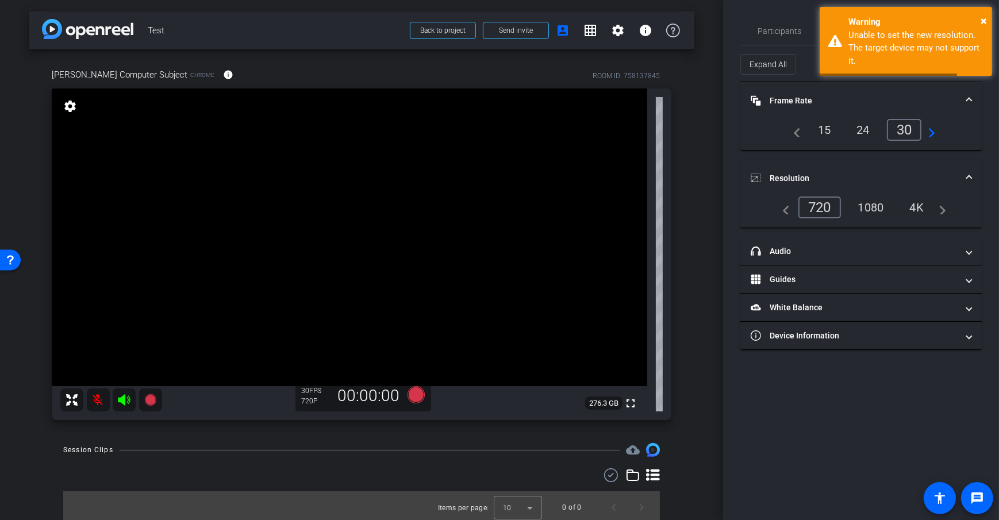
click at [912, 206] on div "4K" at bounding box center [917, 208] width 32 height 20
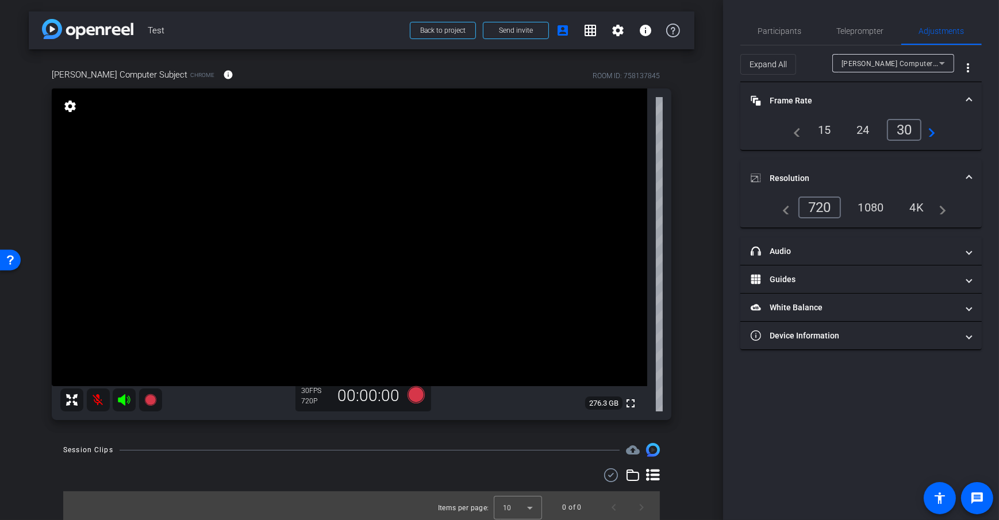
click at [874, 217] on div "navigate_before 720 1080 4K navigate_next" at bounding box center [861, 208] width 170 height 22
click at [877, 209] on div "1080" at bounding box center [871, 208] width 43 height 20
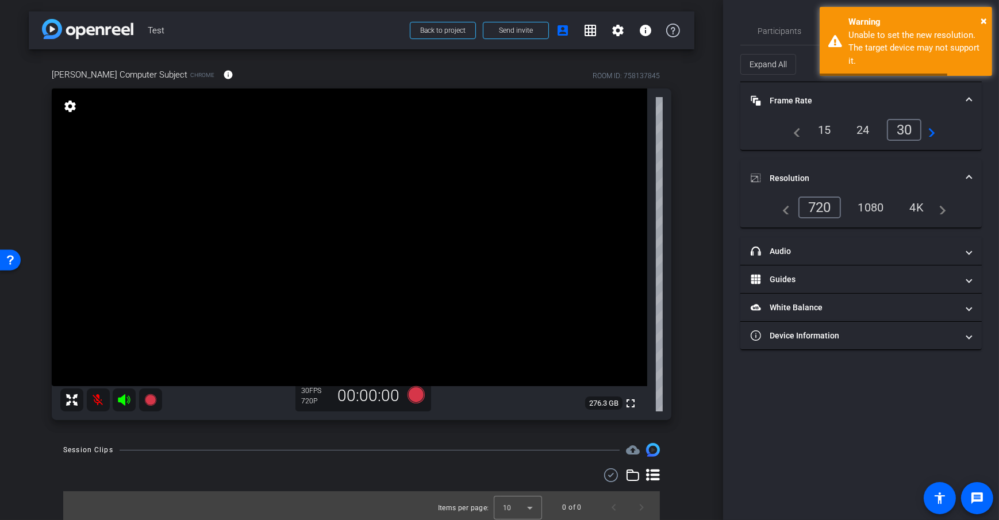
click at [689, 243] on div "arrow_back Test Back to project Send invite account_box grid_on settings info […" at bounding box center [361, 260] width 723 height 520
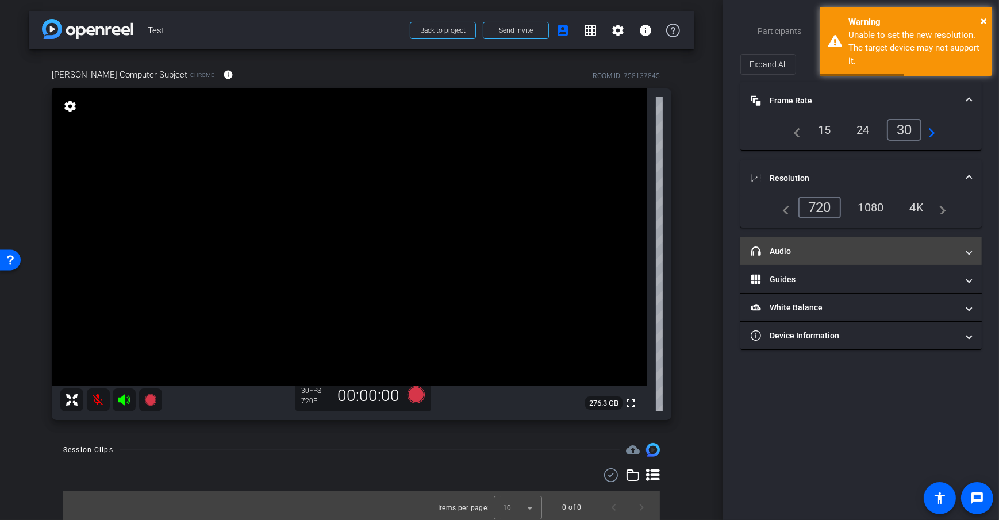
click at [952, 247] on mat-panel-title "headphone icon Audio" at bounding box center [854, 251] width 207 height 12
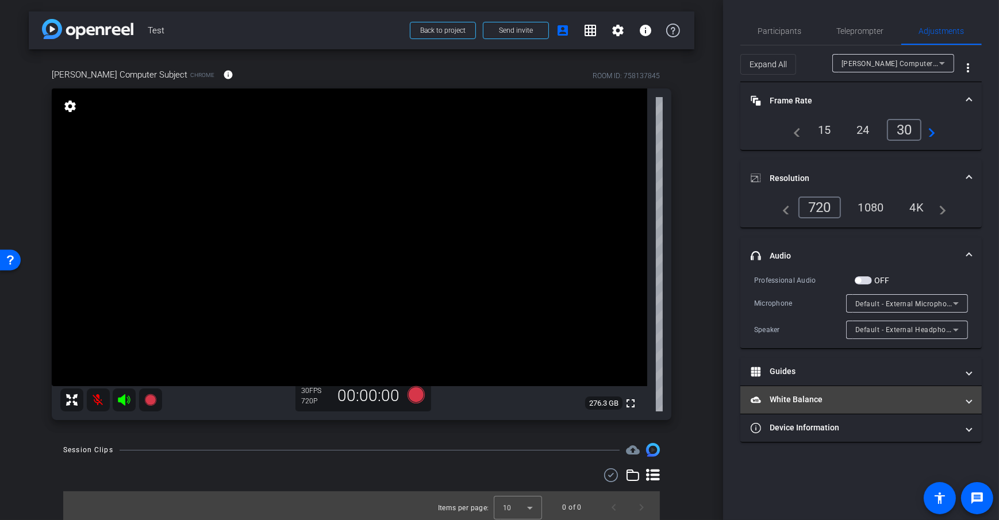
click at [874, 397] on mat-panel-title "White Balance White Balance" at bounding box center [854, 400] width 207 height 12
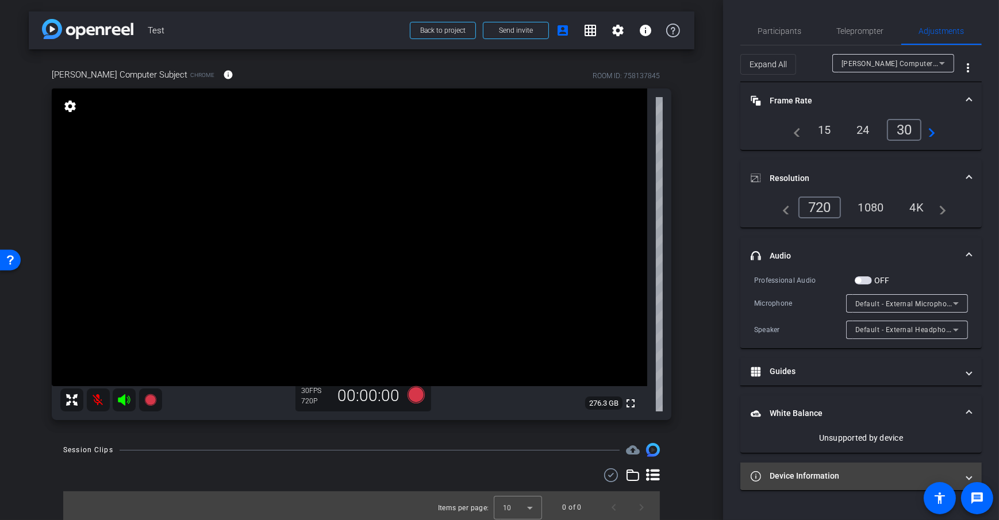
click at [865, 486] on mat-expansion-panel-header "Device Information" at bounding box center [861, 477] width 241 height 28
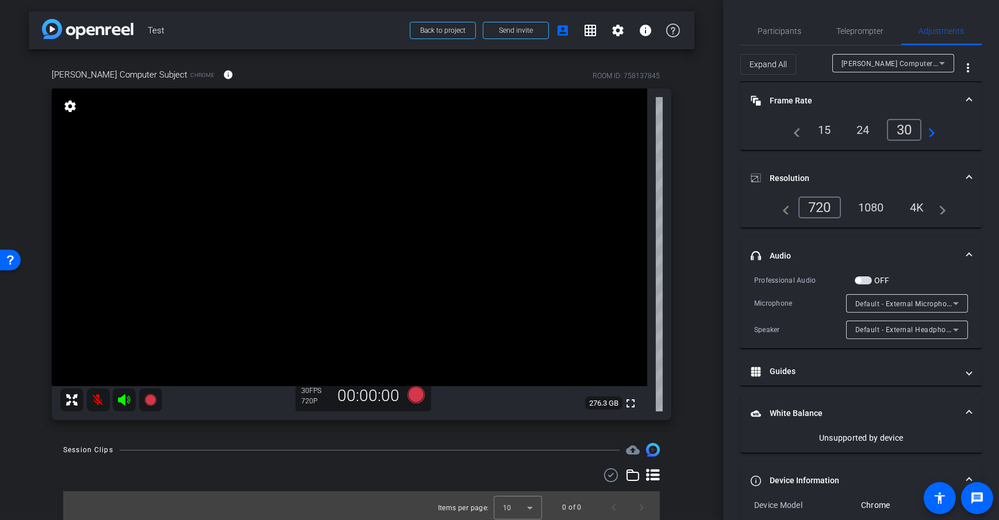
click at [824, 408] on mat-panel-title "White Balance White Balance" at bounding box center [854, 414] width 207 height 12
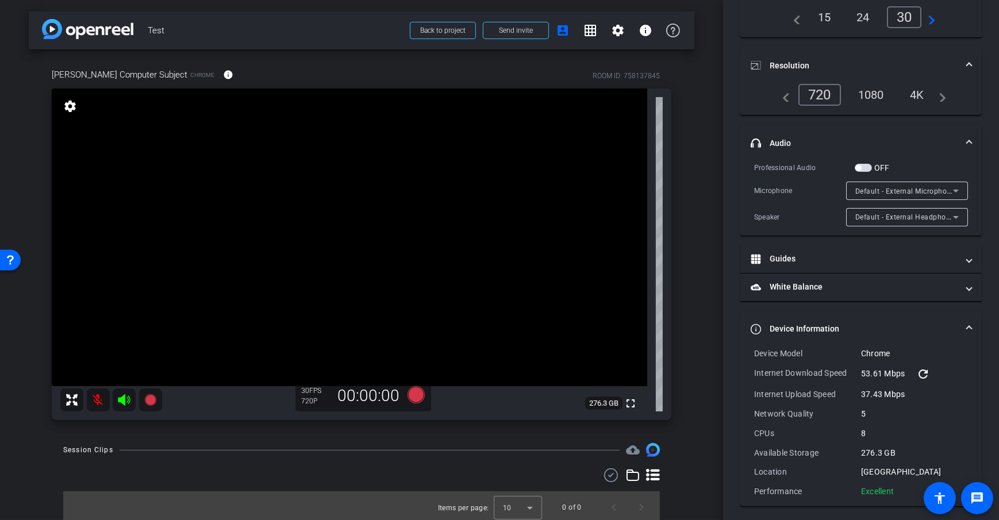
scroll to position [116, 0]
click at [832, 135] on mat-panel-title "headphone icon Audio" at bounding box center [854, 141] width 207 height 12
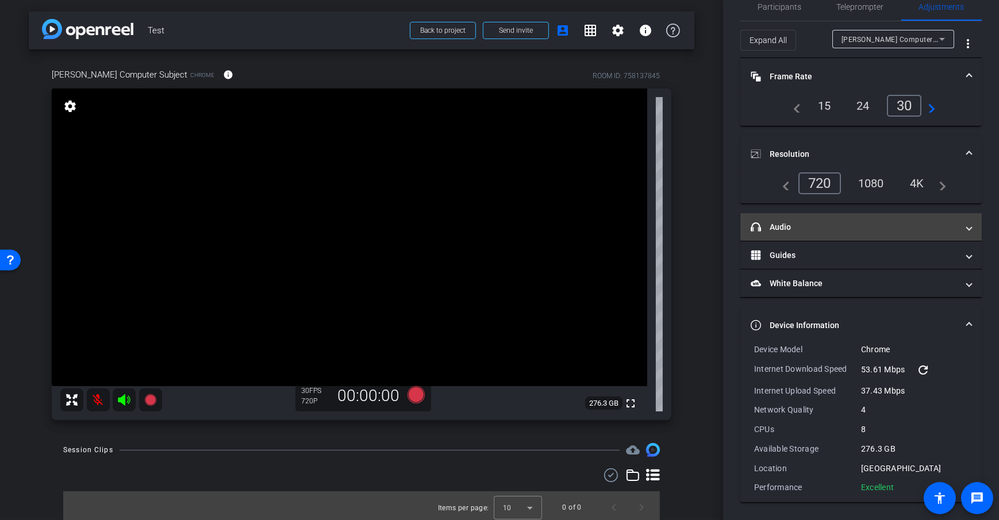
scroll to position [23, 0]
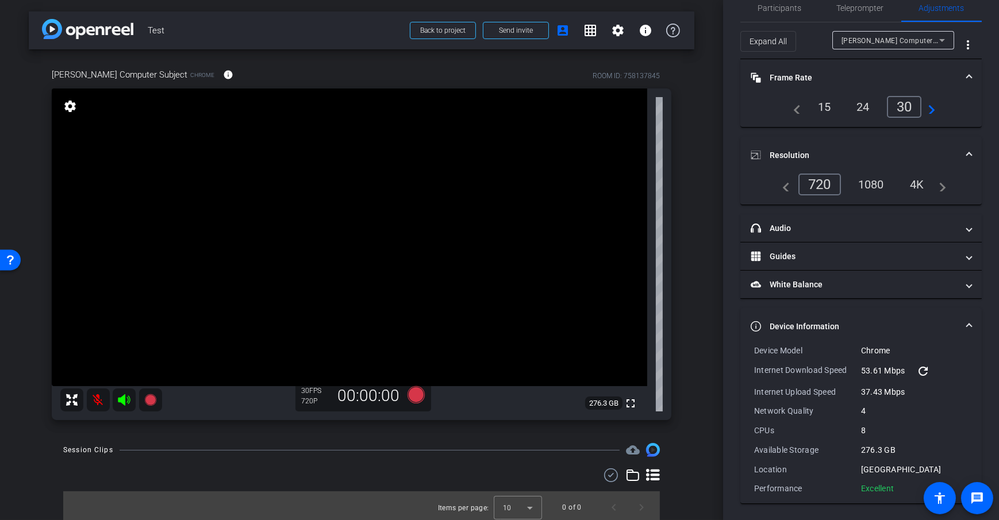
click at [688, 340] on div "[PERSON_NAME] Computer Subject Chrome info ROOM ID: 758137845 fullscreen settin…" at bounding box center [362, 240] width 666 height 382
click at [421, 438] on div "arrow_back Test Back to project Send invite account_box grid_on settings info […" at bounding box center [361, 260] width 723 height 520
click at [415, 394] on icon at bounding box center [416, 394] width 17 height 17
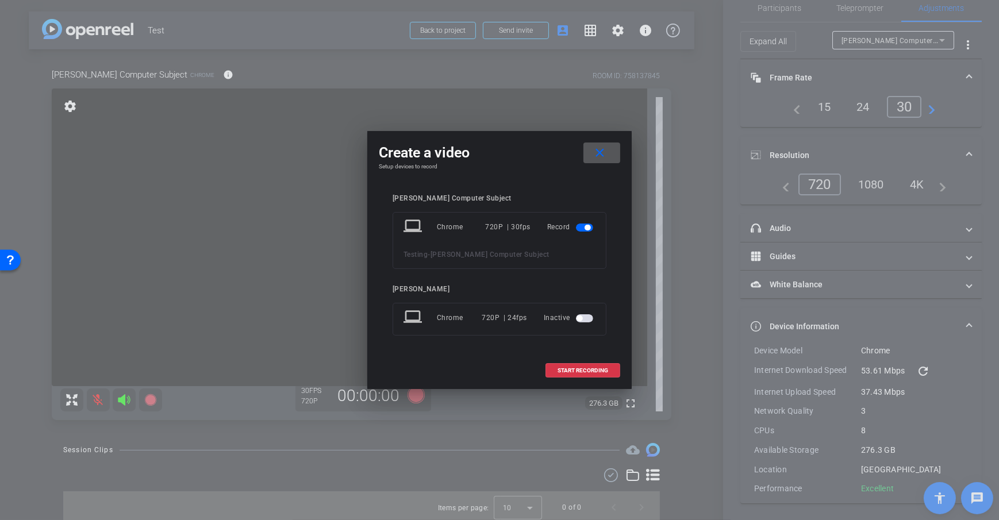
click at [591, 147] on span at bounding box center [602, 153] width 37 height 28
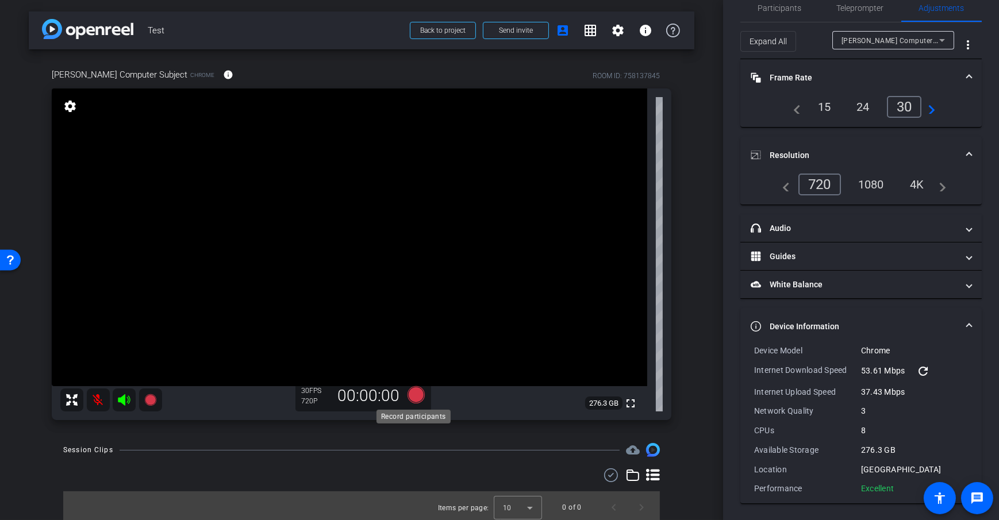
click at [411, 397] on icon at bounding box center [416, 394] width 17 height 17
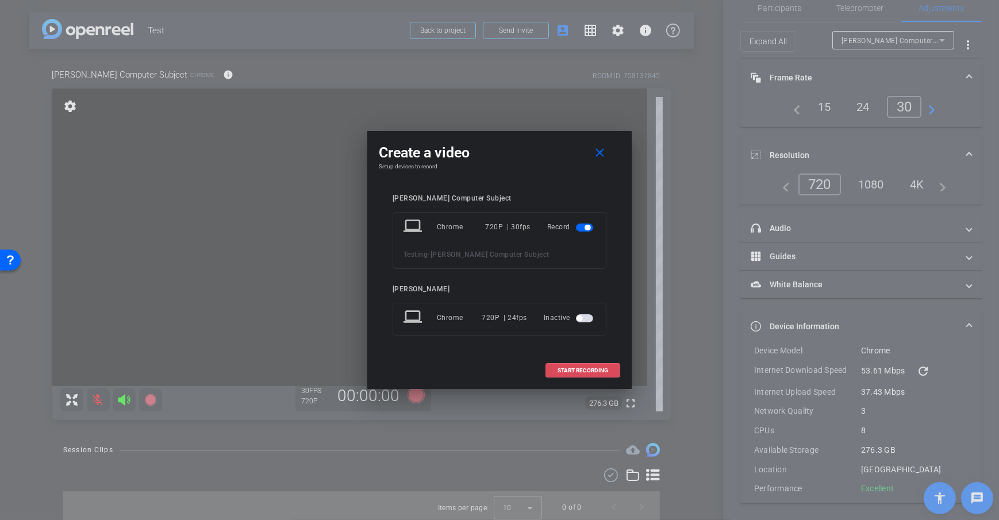
drag, startPoint x: 601, startPoint y: 372, endPoint x: 639, endPoint y: 332, distance: 55.3
click at [601, 373] on span "START RECORDING" at bounding box center [583, 371] width 51 height 6
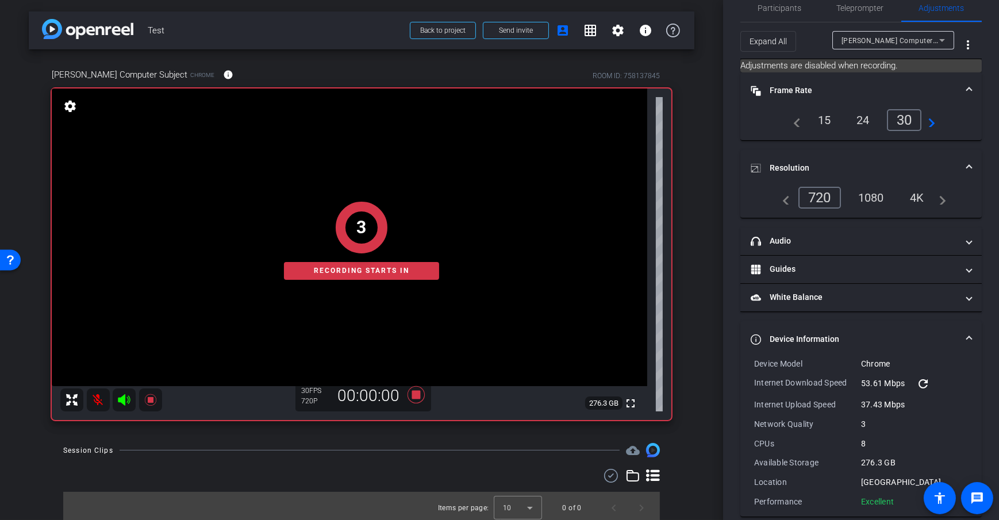
click at [685, 279] on div "[PERSON_NAME] Computer Subject Chrome info ROOM ID: 758137845 fullscreen settin…" at bounding box center [362, 240] width 666 height 382
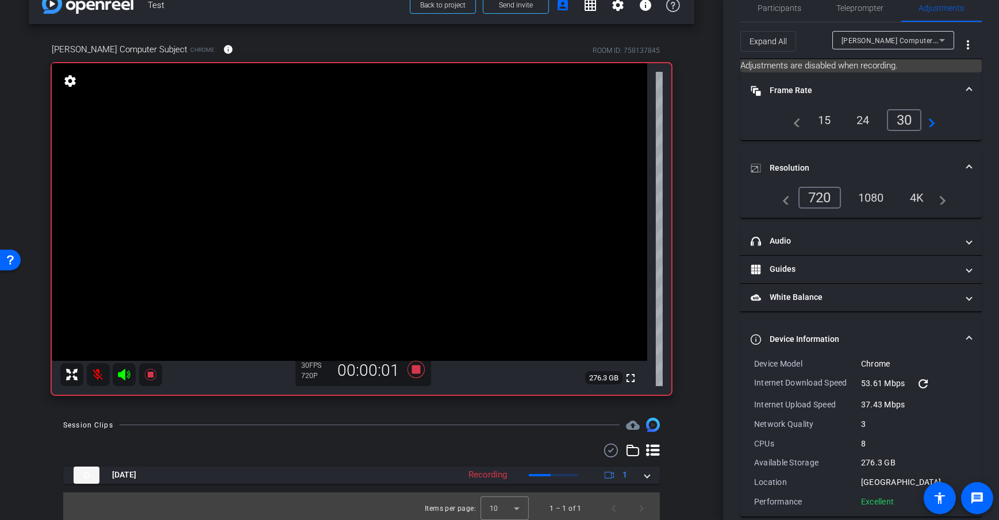
scroll to position [29, 0]
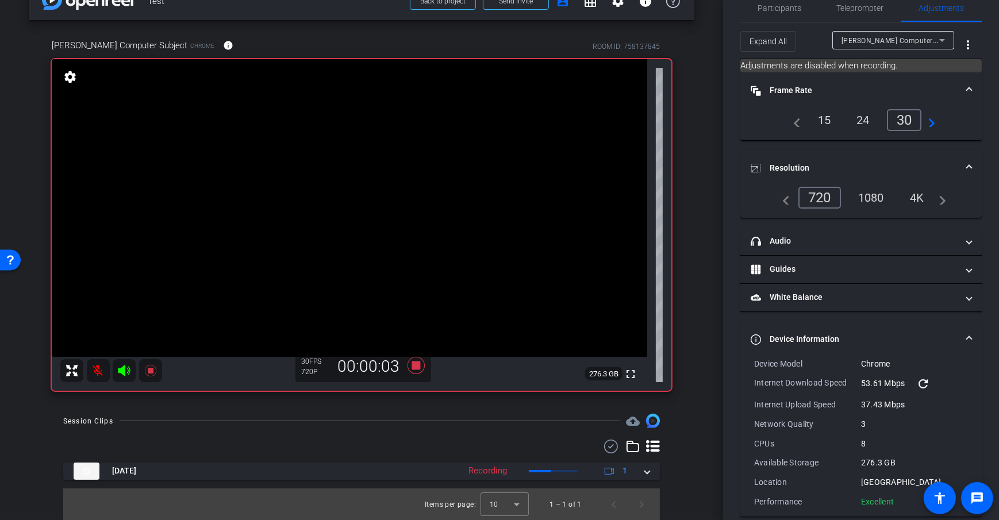
click at [690, 387] on div "arrow_back Test Back to project Send invite account_box grid_on settings info […" at bounding box center [361, 231] width 723 height 520
click at [412, 409] on div "arrow_back Test Back to project Send invite account_box grid_on settings info […" at bounding box center [361, 231] width 723 height 520
click at [415, 367] on icon at bounding box center [416, 365] width 17 height 17
click at [410, 368] on icon at bounding box center [416, 365] width 17 height 17
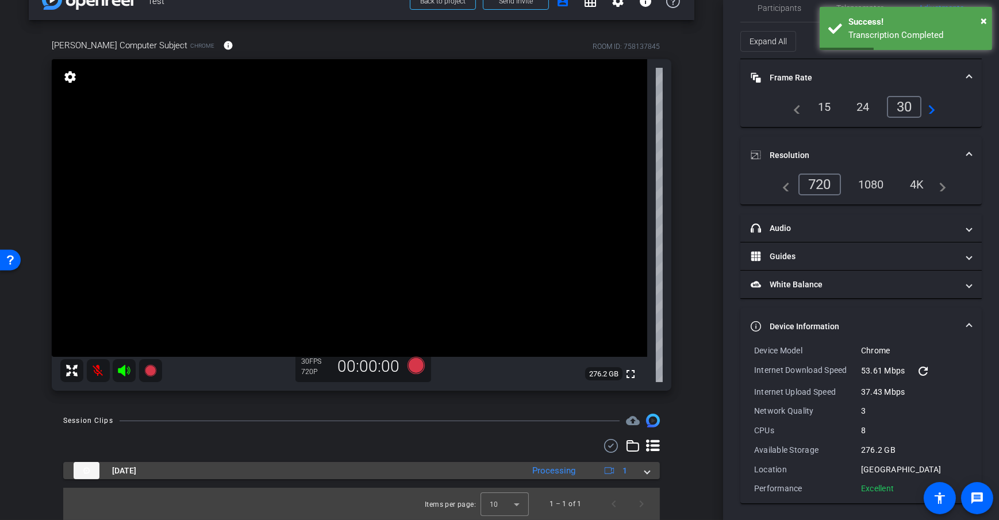
click at [565, 476] on div "Processing" at bounding box center [554, 471] width 55 height 13
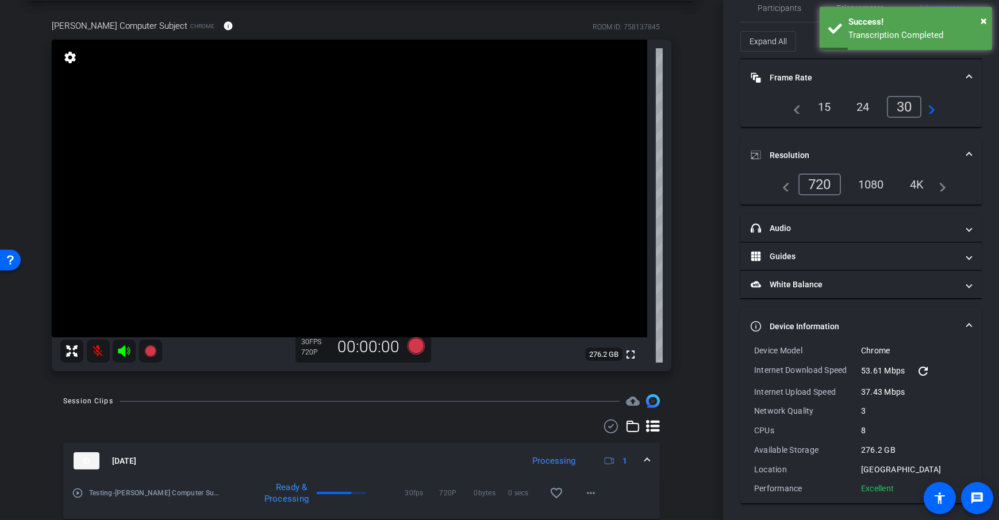
scroll to position [89, 0]
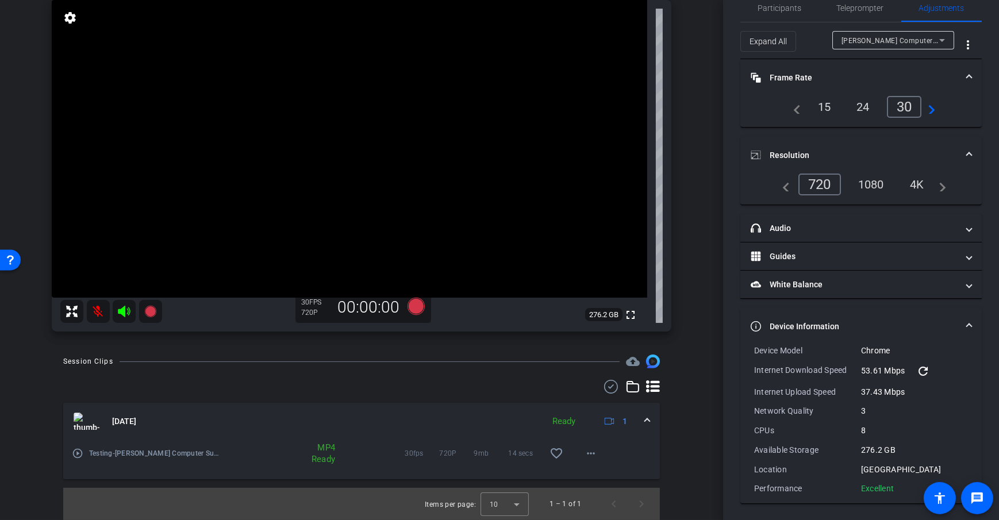
click at [650, 421] on mat-expansion-panel-header "[DATE] Ready 1" at bounding box center [361, 421] width 597 height 37
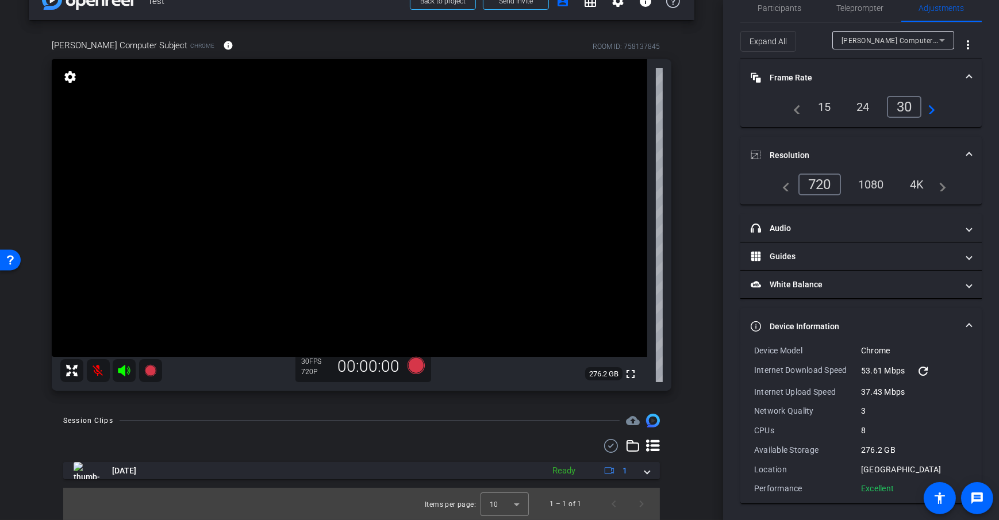
scroll to position [29, 0]
click at [709, 383] on div "arrow_back Test Back to project Send invite account_box grid_on settings info […" at bounding box center [361, 231] width 723 height 520
click at [705, 350] on div "arrow_back Test Back to project Send invite account_box grid_on settings info […" at bounding box center [361, 231] width 723 height 520
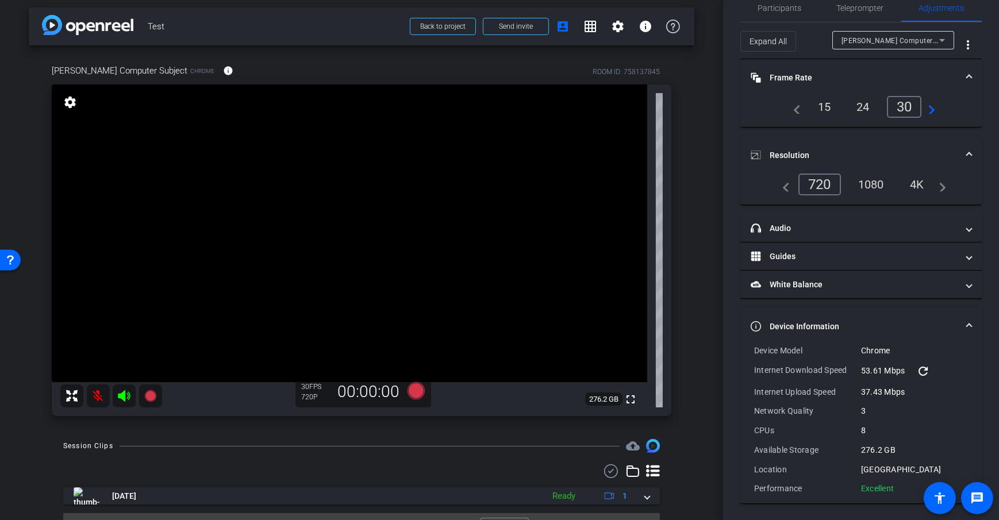
scroll to position [0, 0]
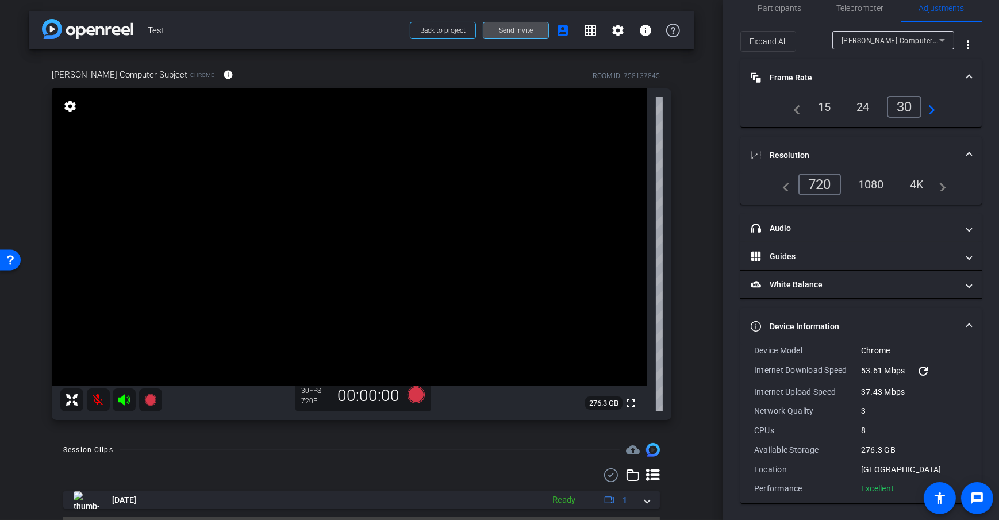
click at [512, 35] on span at bounding box center [516, 31] width 65 height 28
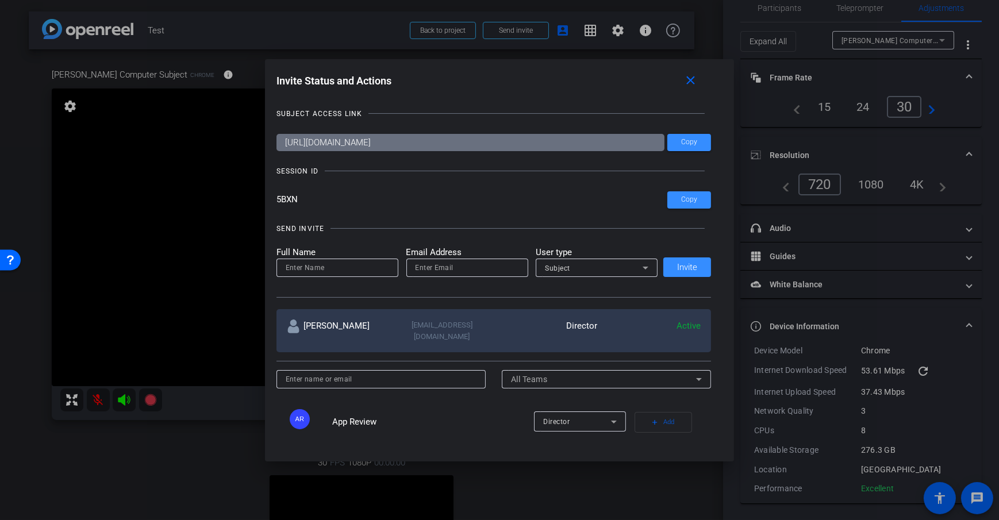
click at [685, 97] on div "SUBJECT ACCESS LINK [URL][DOMAIN_NAME] Copy SESSION ID 5BXN Copy SEND INVITE Fu…" at bounding box center [500, 266] width 447 height 338
click at [698, 78] on mat-icon "close" at bounding box center [691, 81] width 14 height 14
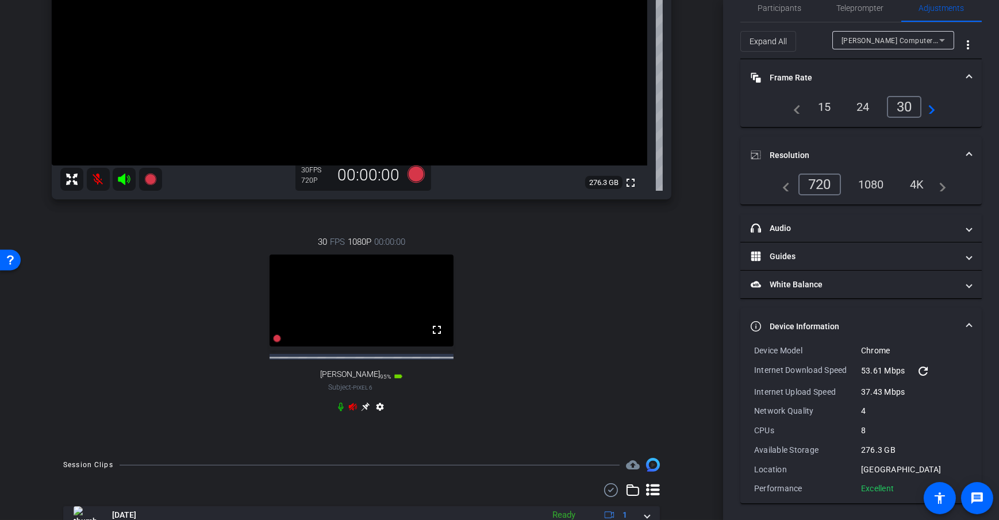
scroll to position [275, 0]
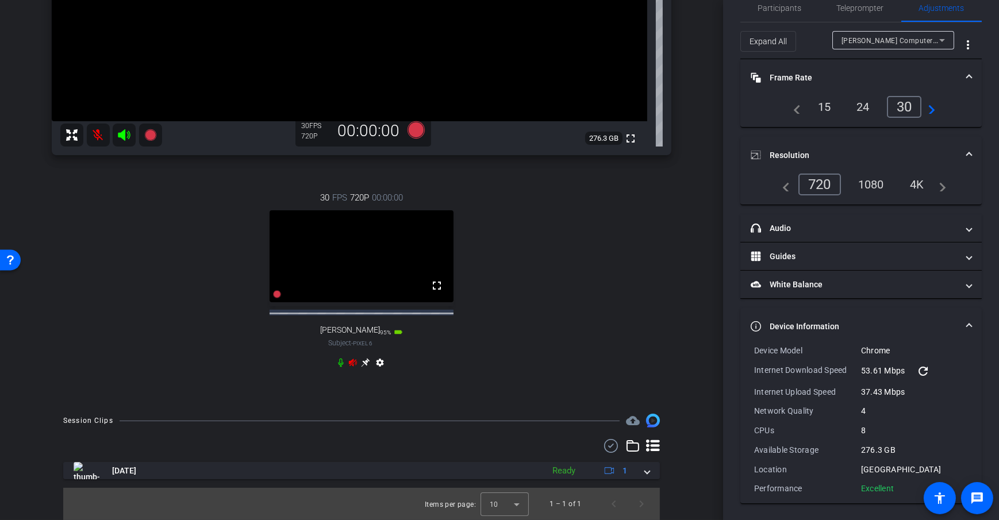
click at [336, 362] on icon at bounding box center [340, 362] width 9 height 9
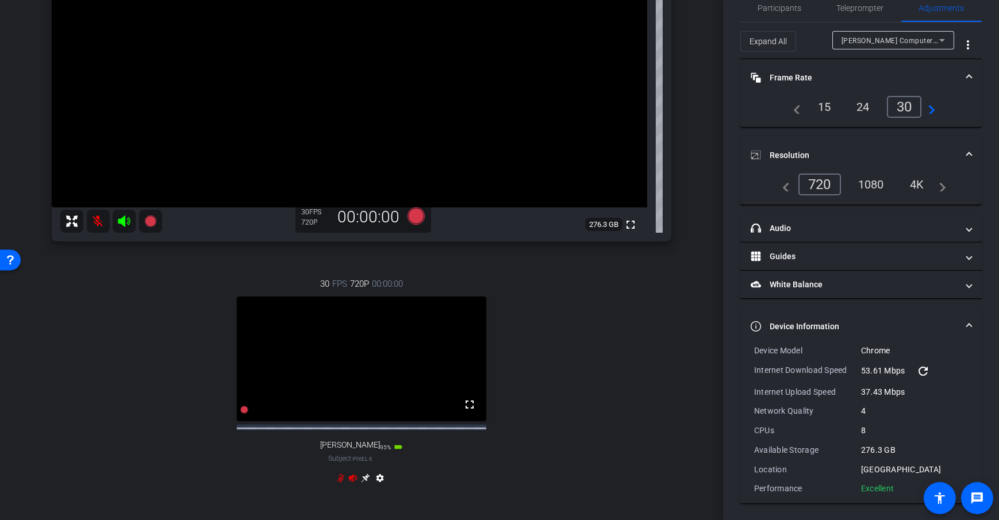
scroll to position [268, 0]
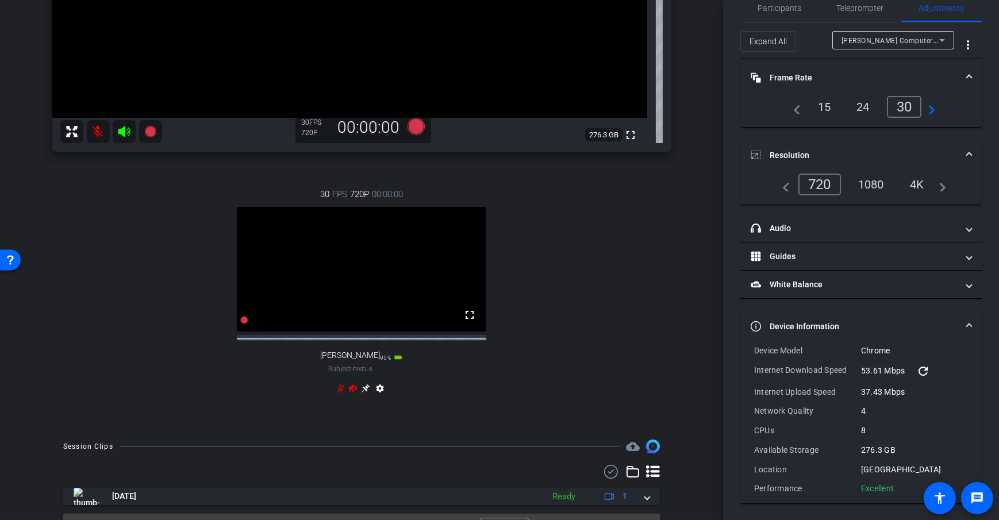
click at [362, 389] on icon at bounding box center [365, 388] width 9 height 9
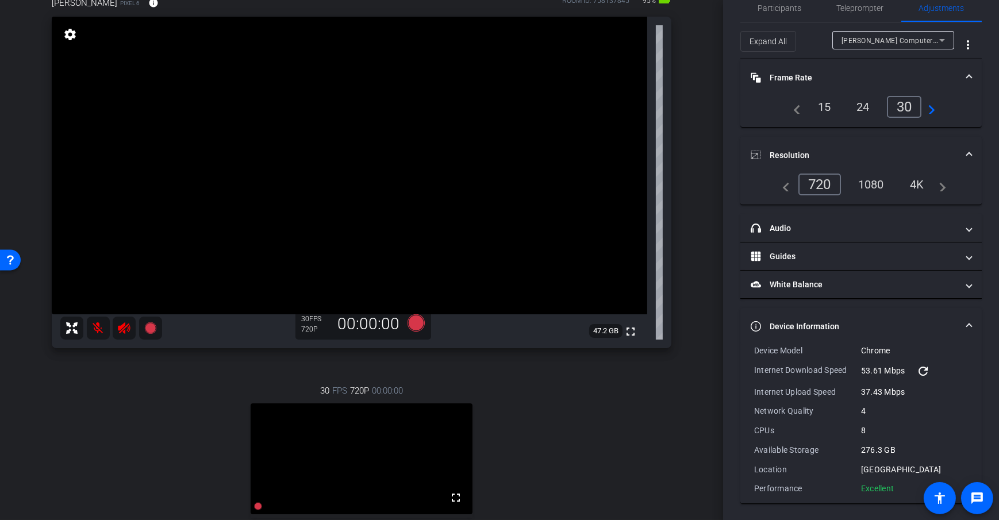
scroll to position [170, 0]
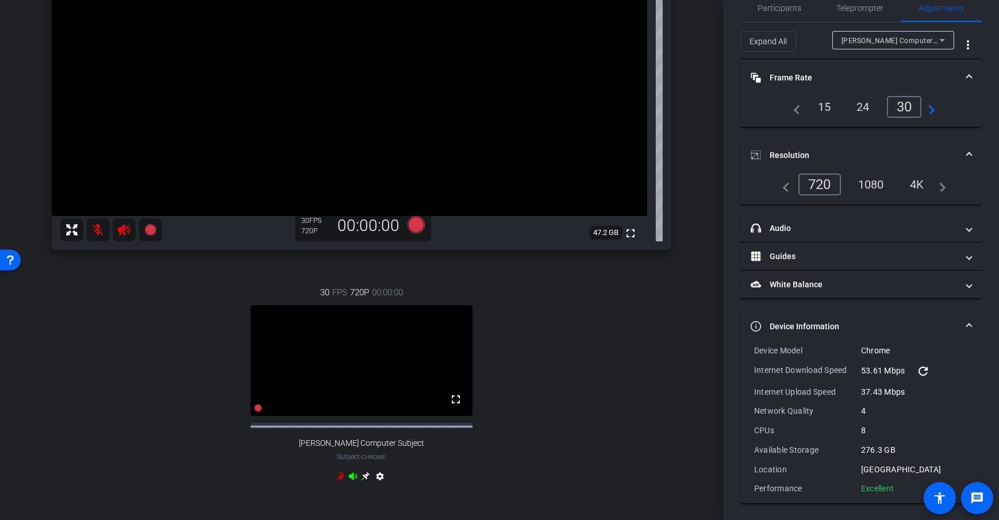
click at [364, 481] on icon at bounding box center [365, 476] width 9 height 9
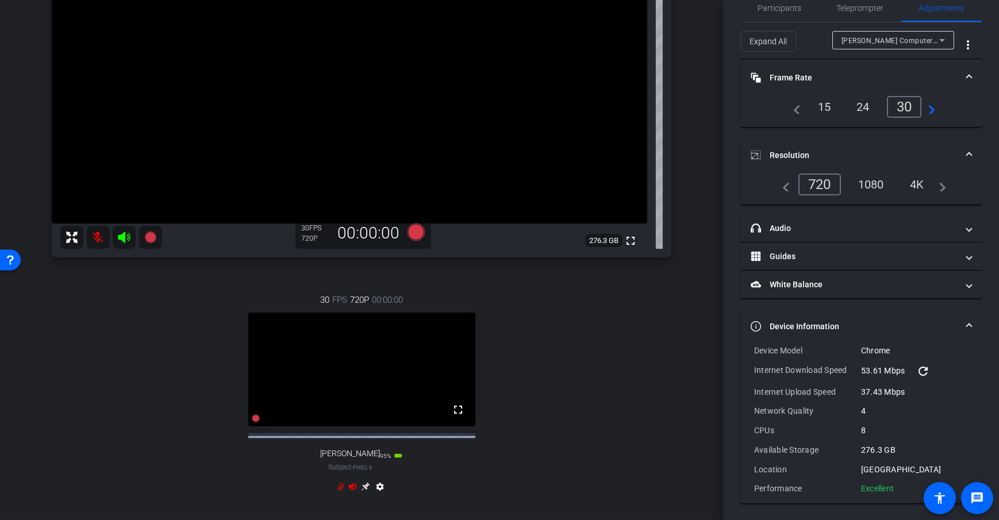
scroll to position [161, 0]
click at [414, 224] on icon at bounding box center [416, 234] width 28 height 21
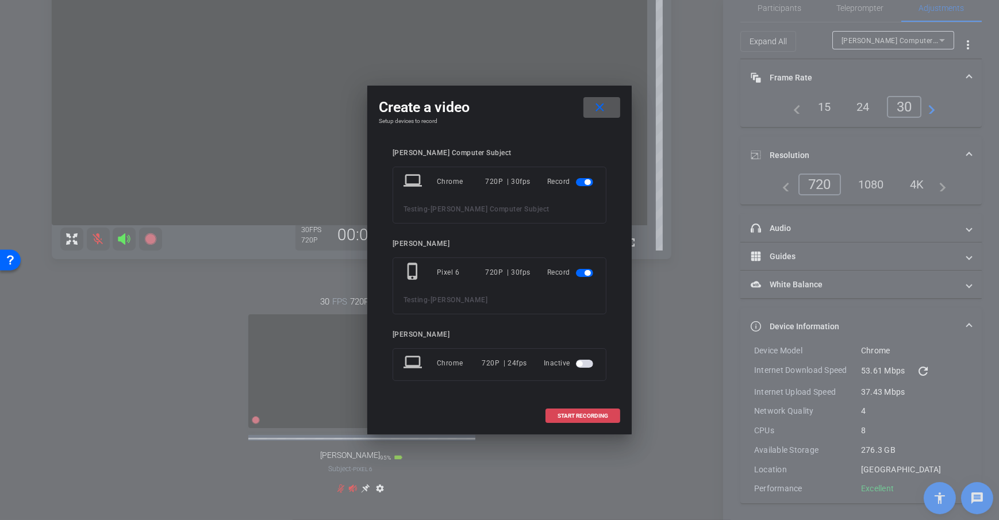
click at [585, 421] on span at bounding box center [583, 416] width 74 height 28
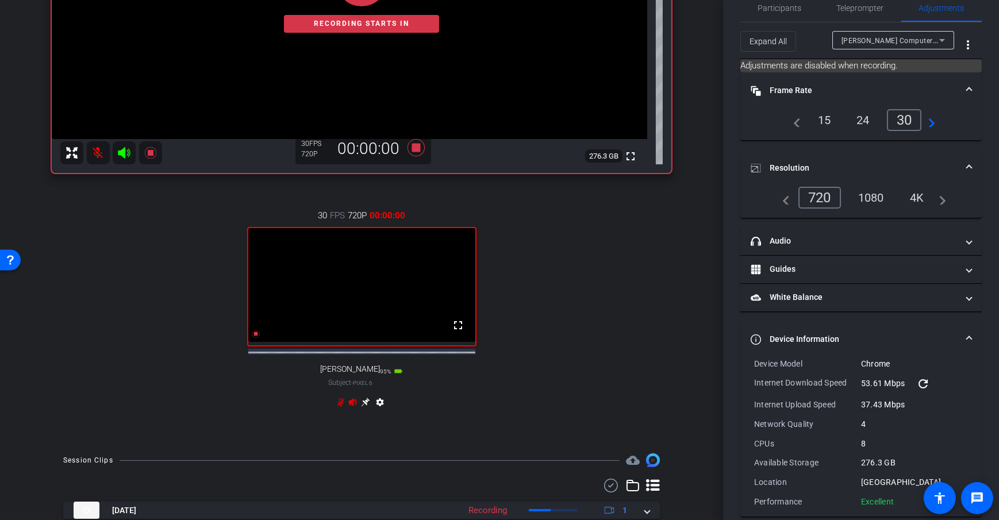
scroll to position [318, 0]
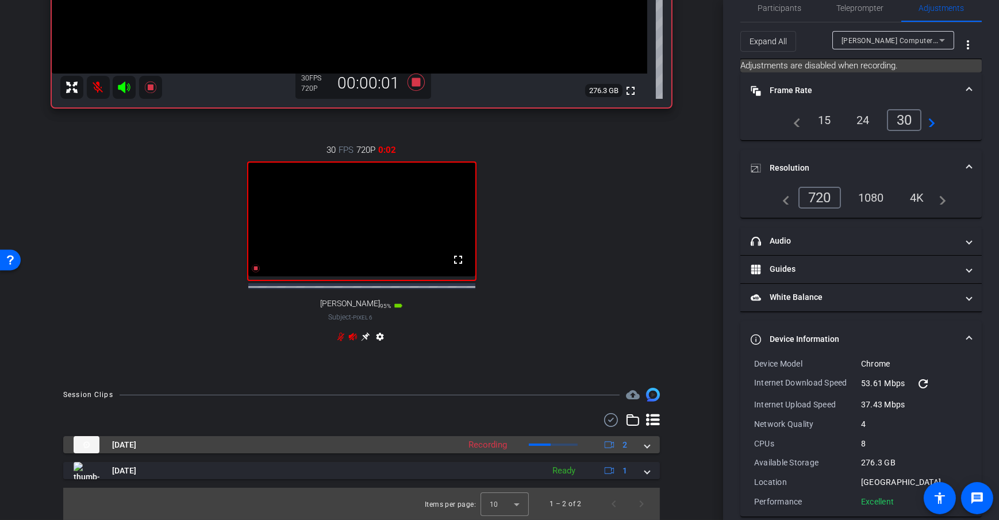
click at [645, 446] on span at bounding box center [647, 445] width 5 height 12
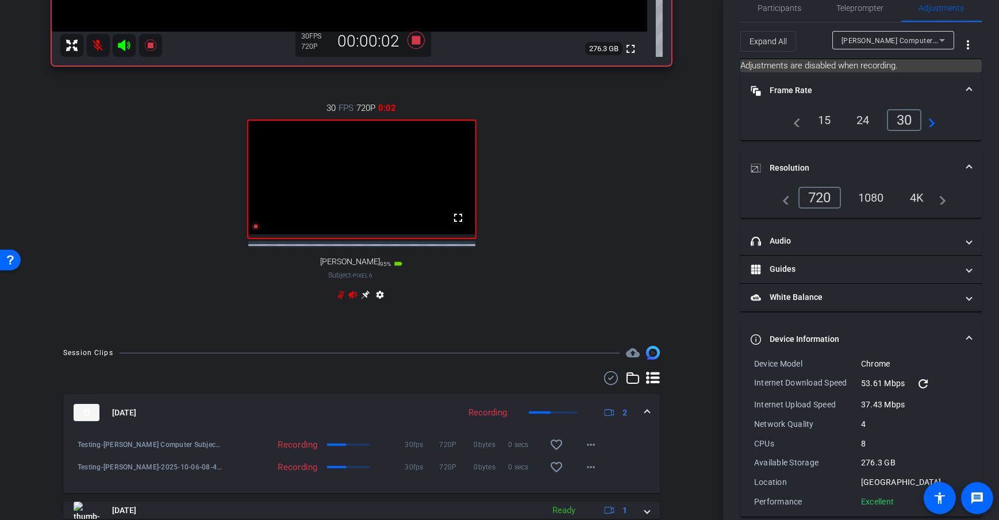
scroll to position [400, 0]
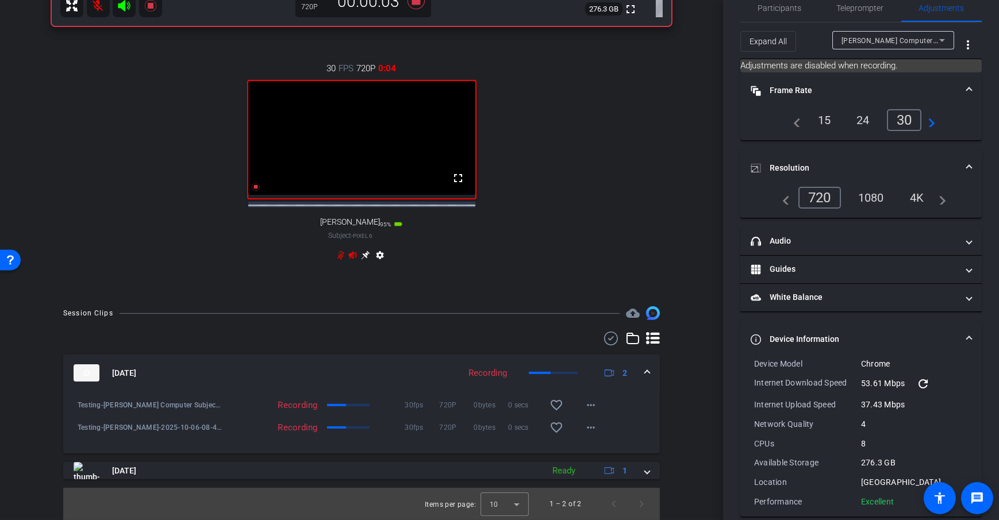
click at [702, 348] on div "arrow_back Test Back to project Send invite account_box grid_on settings info […" at bounding box center [361, 260] width 723 height 520
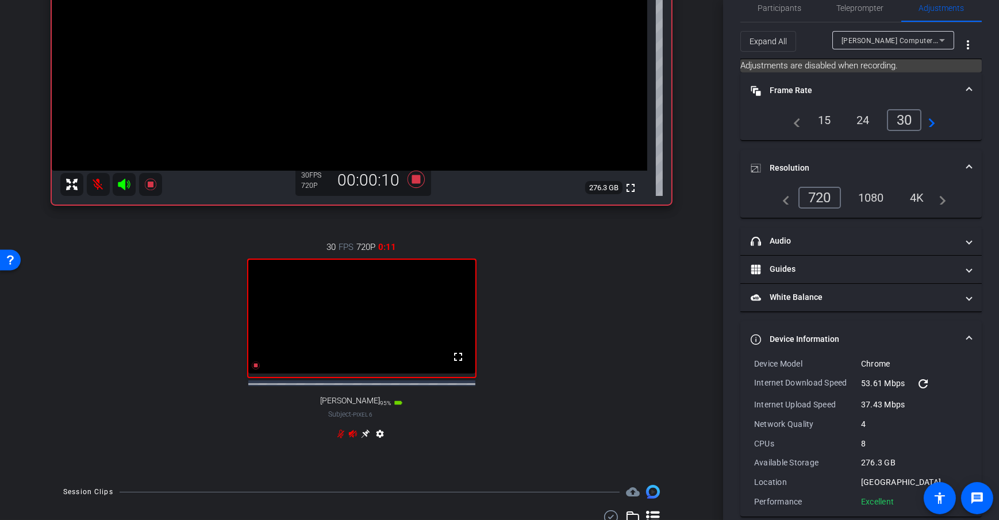
scroll to position [115, 0]
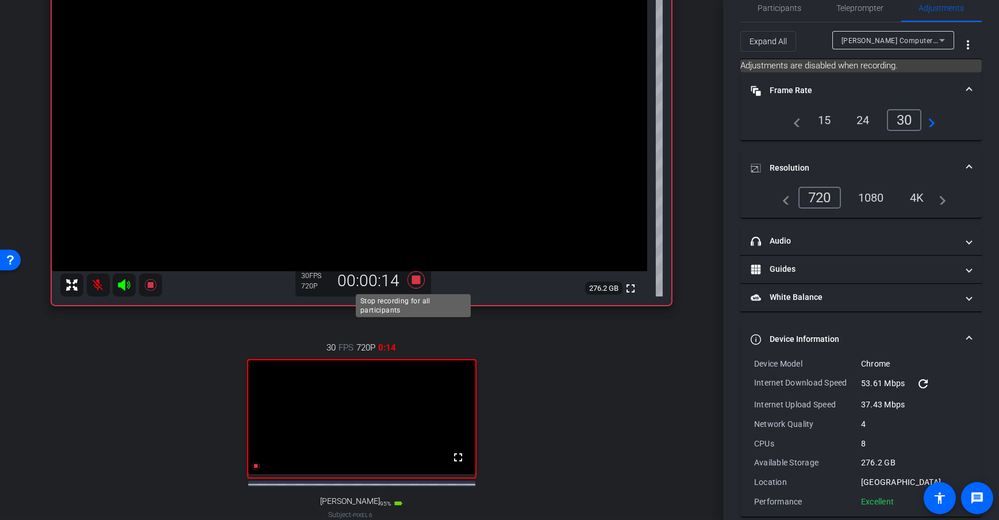
click at [415, 278] on icon at bounding box center [416, 279] width 17 height 17
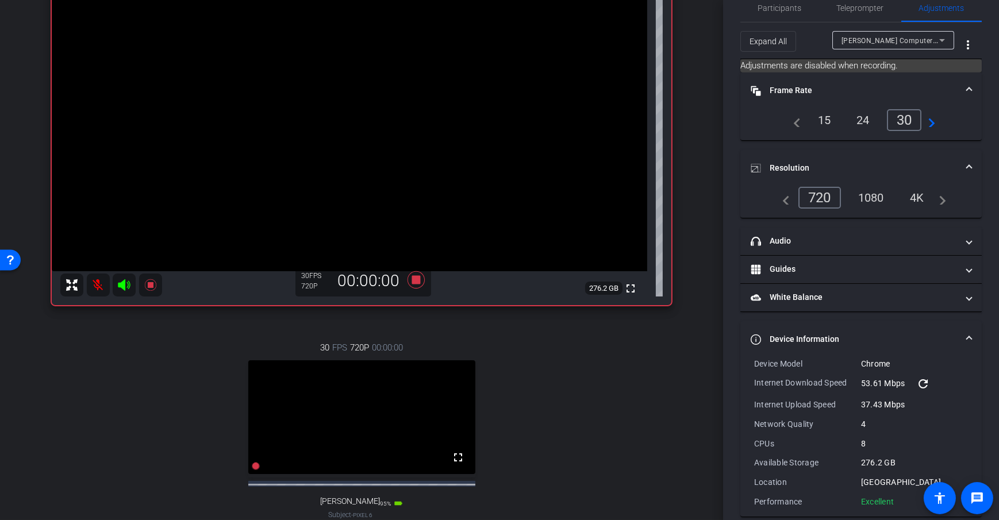
click at [704, 266] on div "arrow_back Test Back to project Send invite account_box grid_on settings info […" at bounding box center [361, 145] width 723 height 520
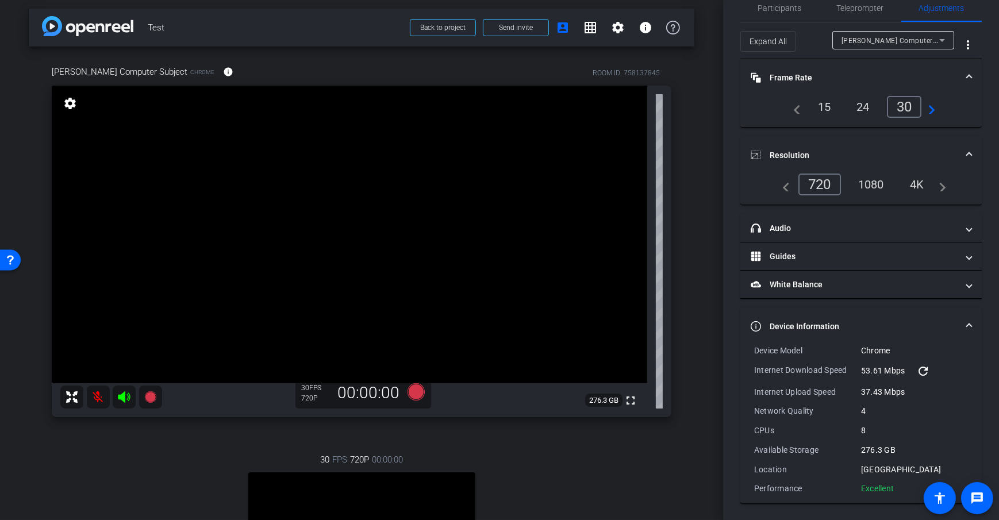
scroll to position [0, 0]
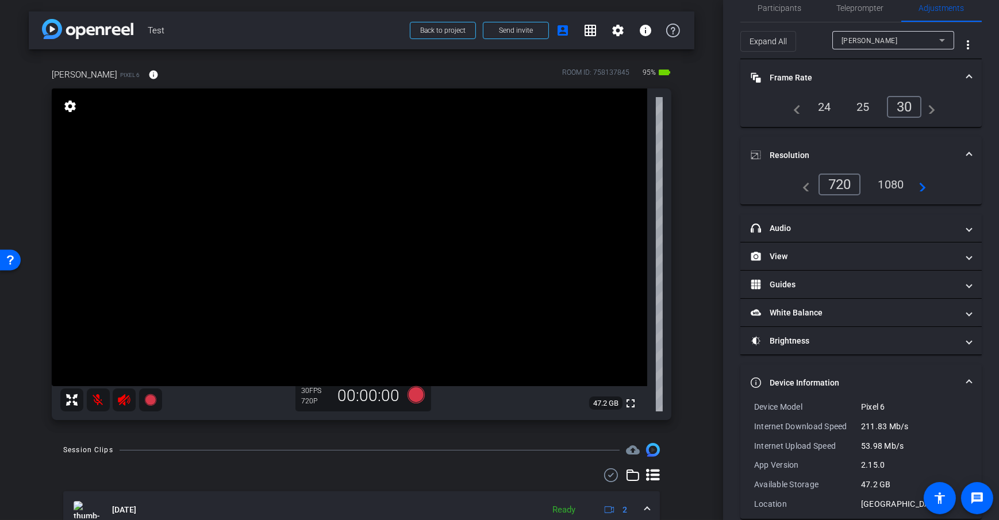
click at [715, 171] on div "arrow_back Test Back to project Send invite account_box grid_on settings info […" at bounding box center [361, 260] width 723 height 520
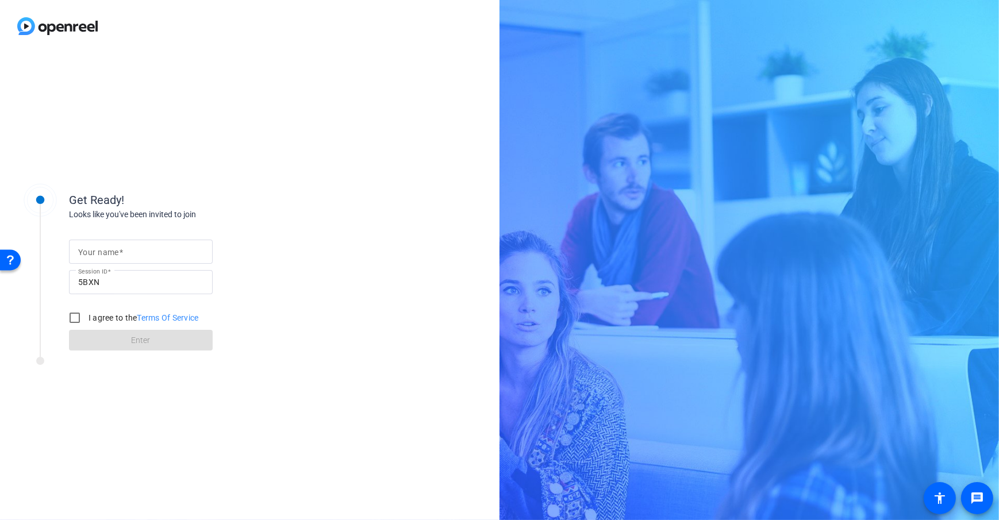
click at [141, 255] on input "Your name" at bounding box center [140, 252] width 125 height 14
type input "[PERSON_NAME] Computer Subject"
click at [231, 225] on div "Your name [PERSON_NAME] Computer Subject Session ID 5BXN I agree to the Terms O…" at bounding box center [184, 286] width 230 height 131
click at [80, 317] on input "I agree to the Terms Of Service" at bounding box center [74, 317] width 23 height 23
checkbox input "true"
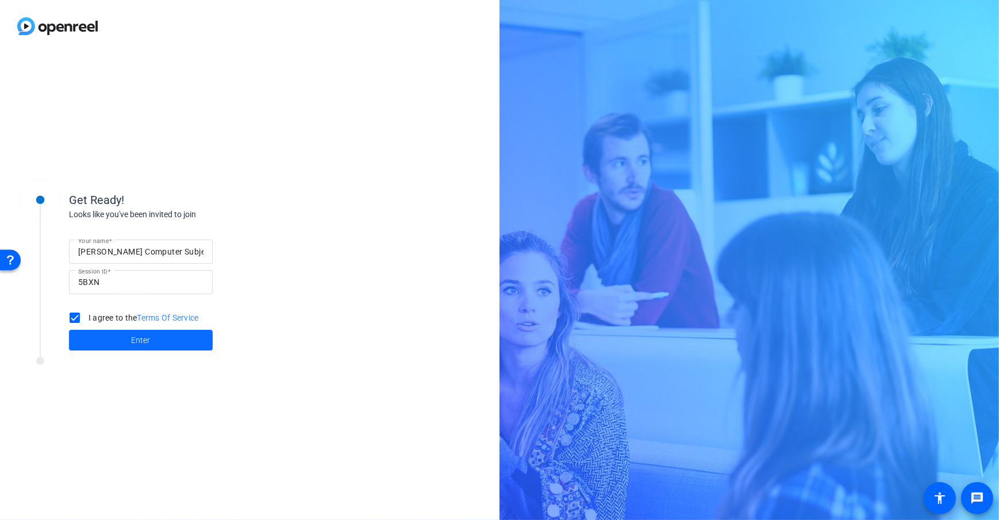
click at [126, 340] on span at bounding box center [141, 341] width 144 height 28
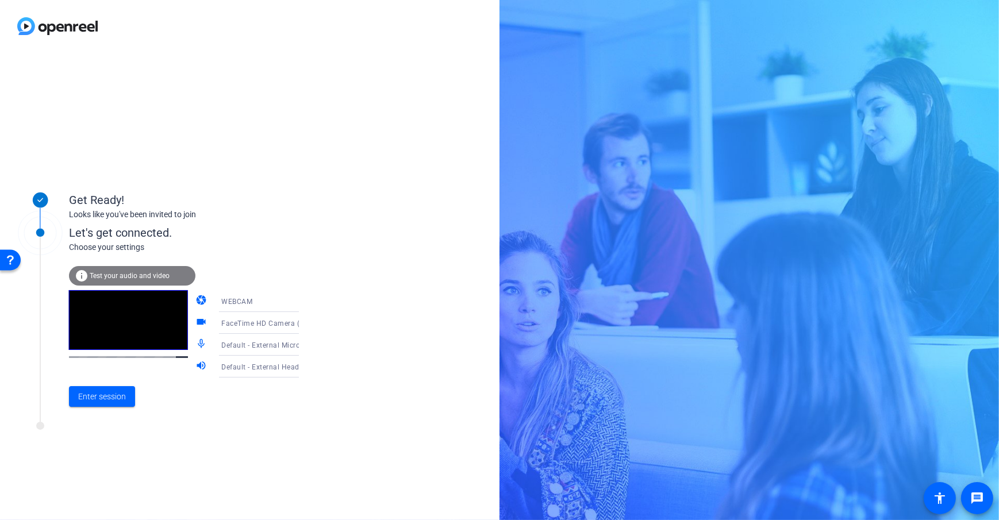
click at [206, 452] on div "Get Ready! Looks like you've been invited to join Let's get connected. Choose y…" at bounding box center [250, 286] width 500 height 468
click at [98, 393] on span "Enter session" at bounding box center [102, 397] width 48 height 12
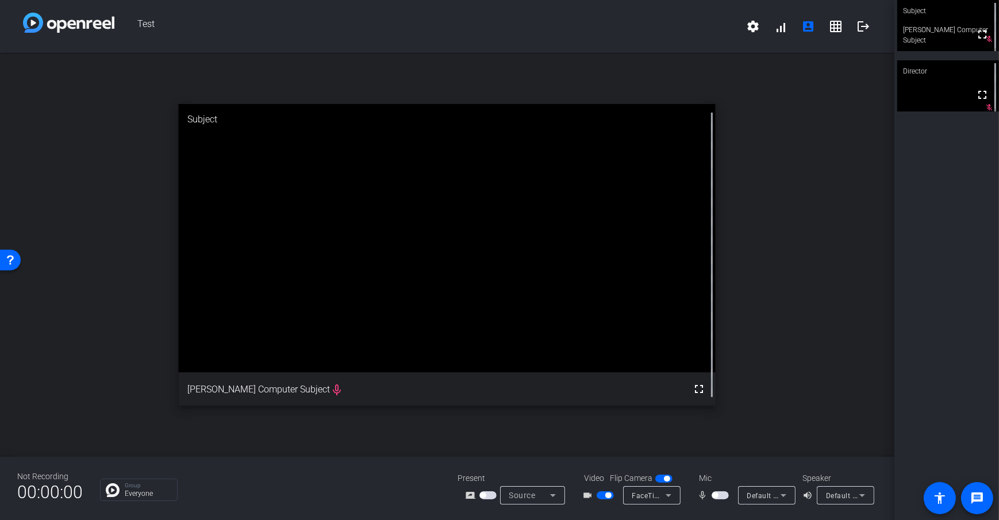
click at [378, 502] on div "Not Recording 00:00:00 Group Everyone Present screen_share_outline Source Video…" at bounding box center [447, 488] width 895 height 63
